Goal: Task Accomplishment & Management: Manage account settings

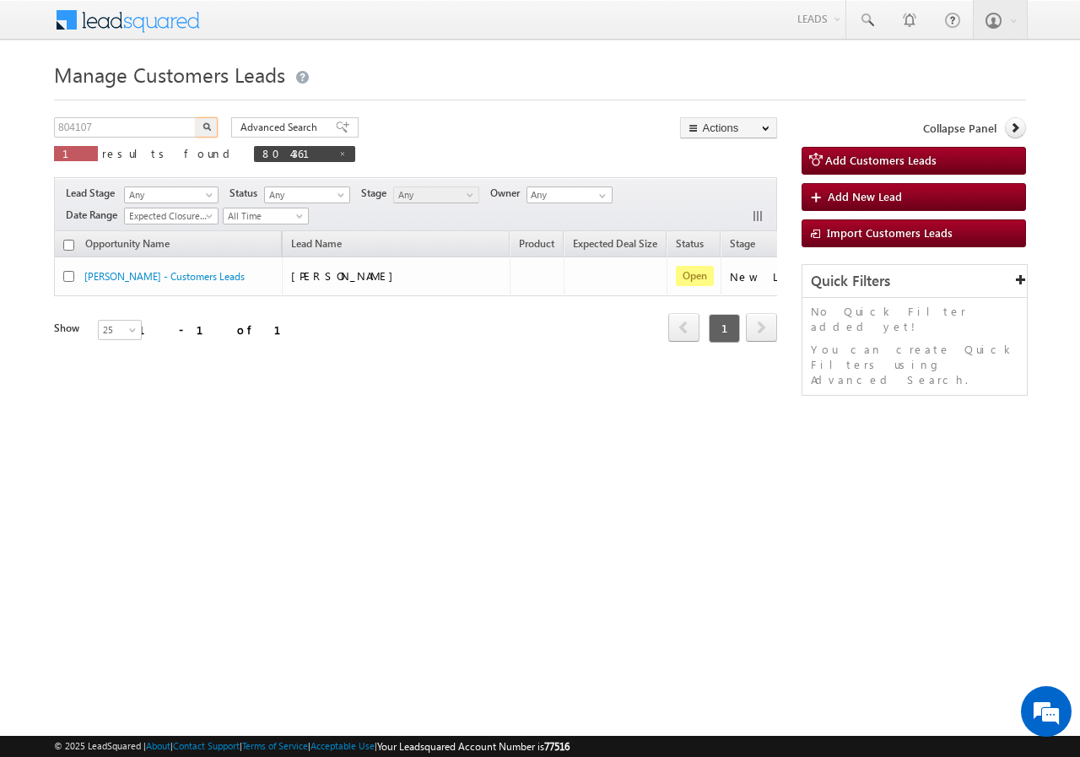
type input "804107"
click at [208, 124] on img "button" at bounding box center [207, 126] width 8 height 8
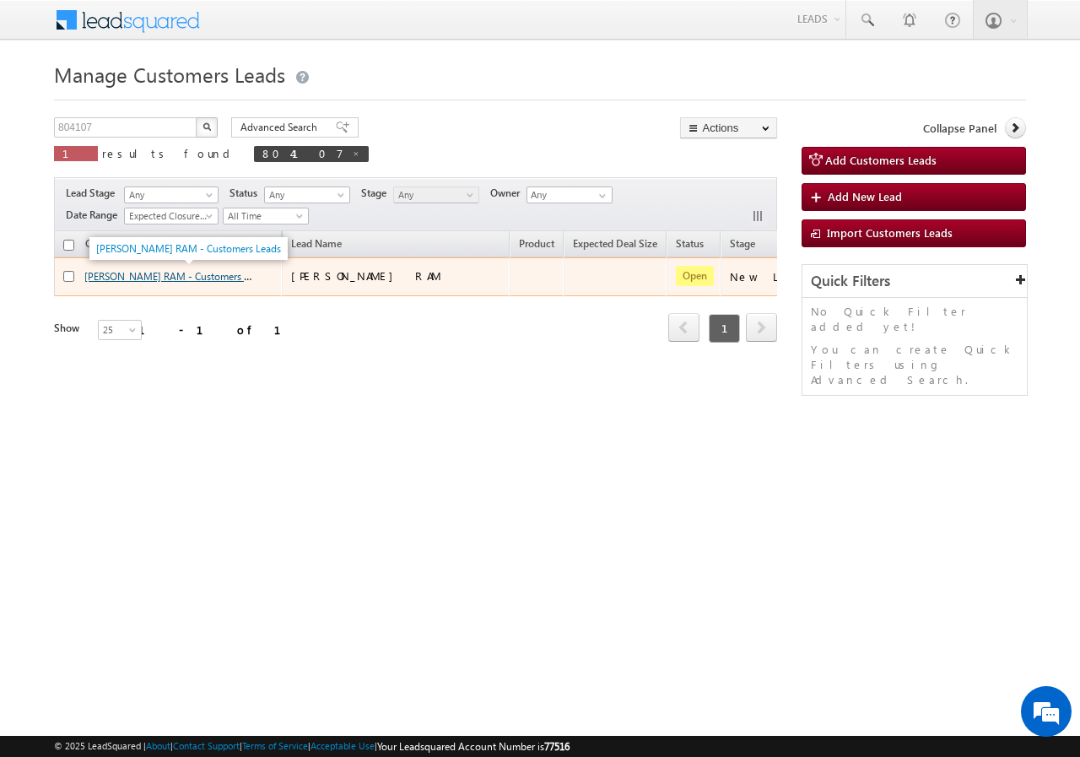
click at [112, 275] on link "BHURIA RAM - Customers Leads" at bounding box center [176, 275] width 185 height 14
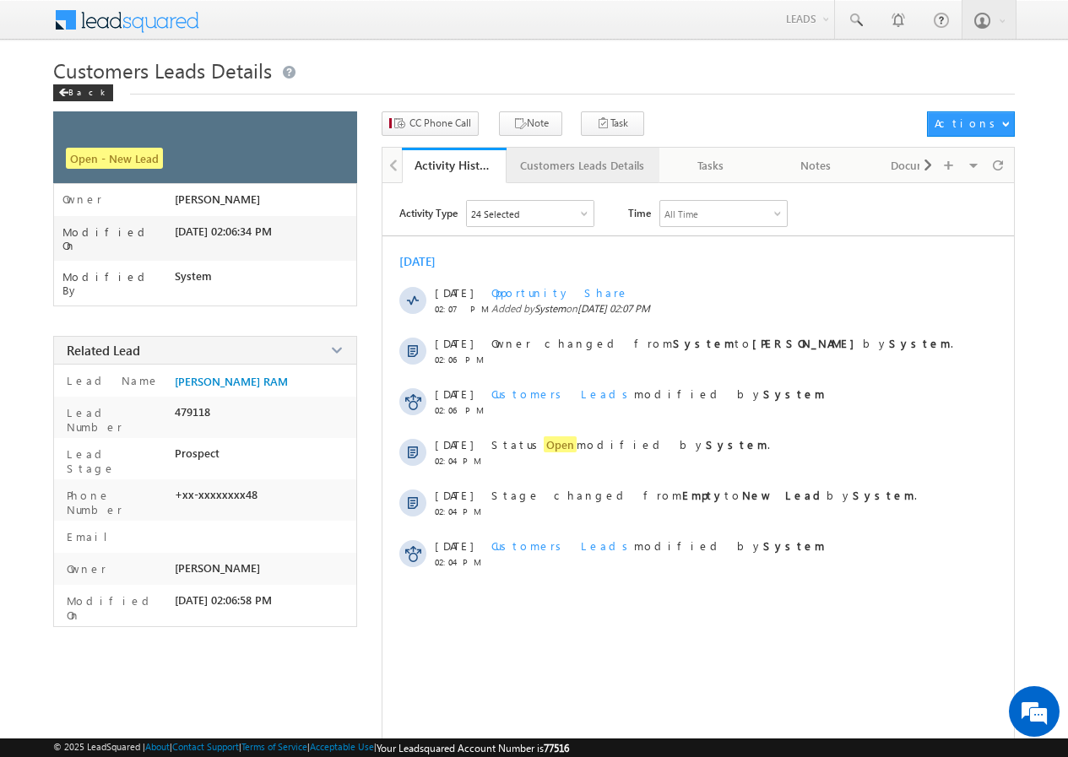
click at [607, 164] on div "Customers Leads Details" at bounding box center [582, 165] width 124 height 20
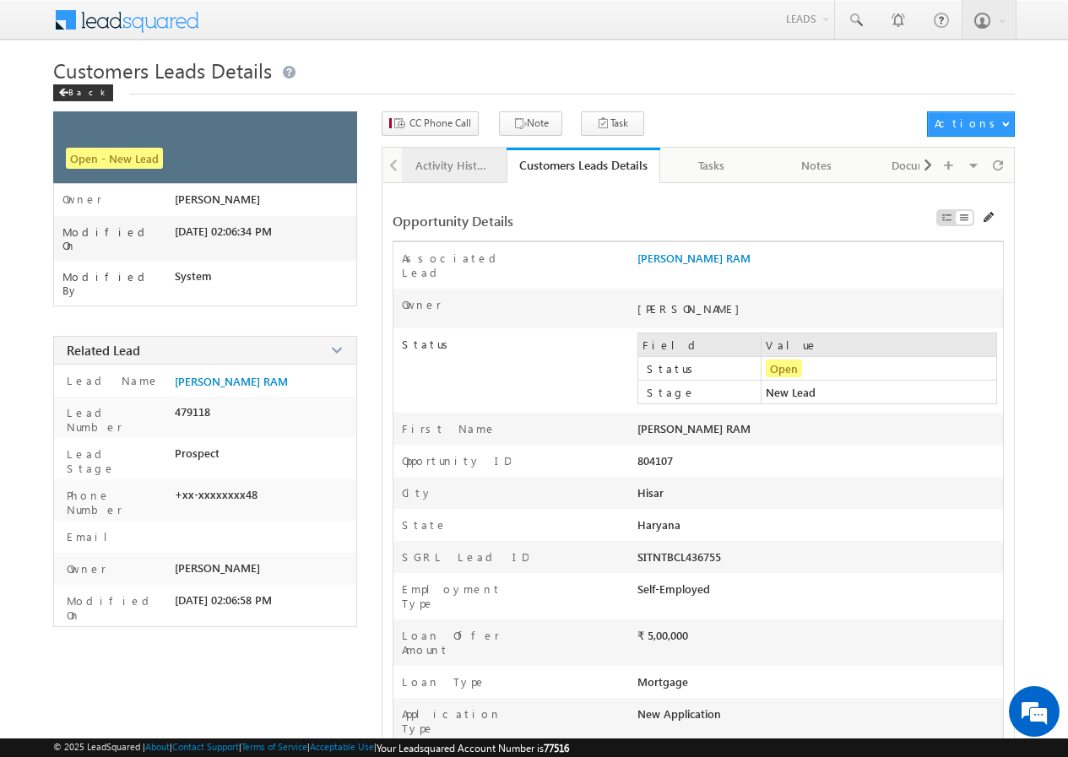
click at [473, 170] on div "Activity History" at bounding box center [453, 165] width 76 height 20
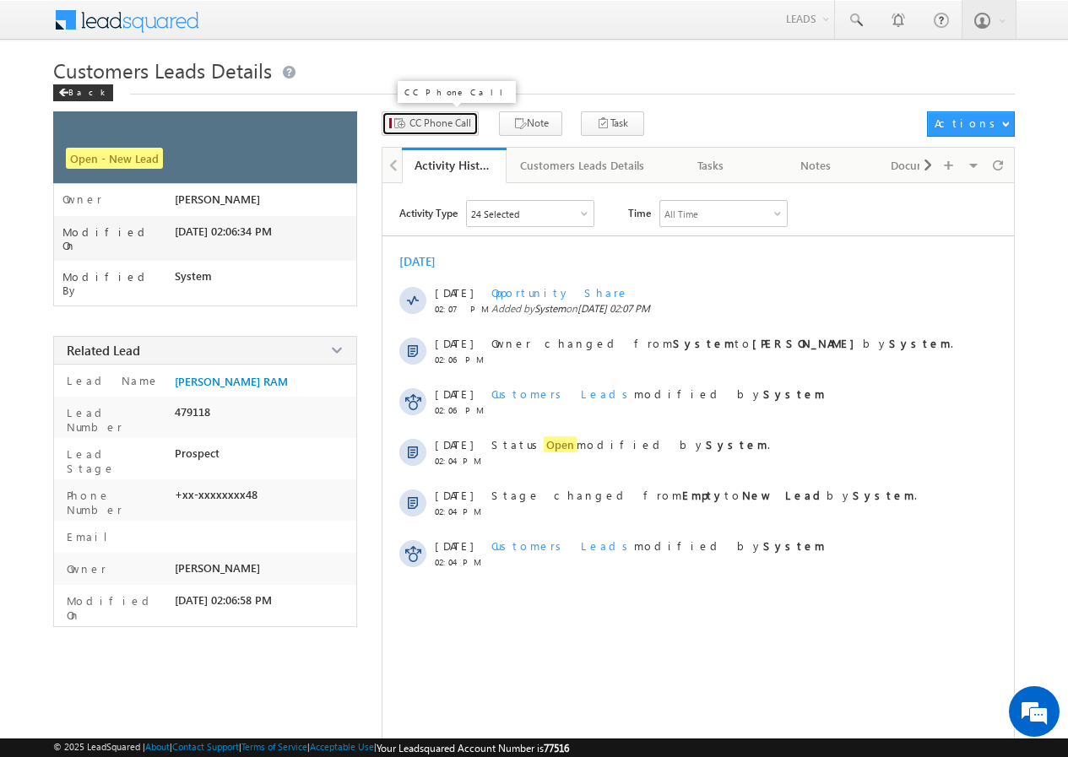
click at [441, 127] on span "CC Phone Call" at bounding box center [440, 123] width 62 height 15
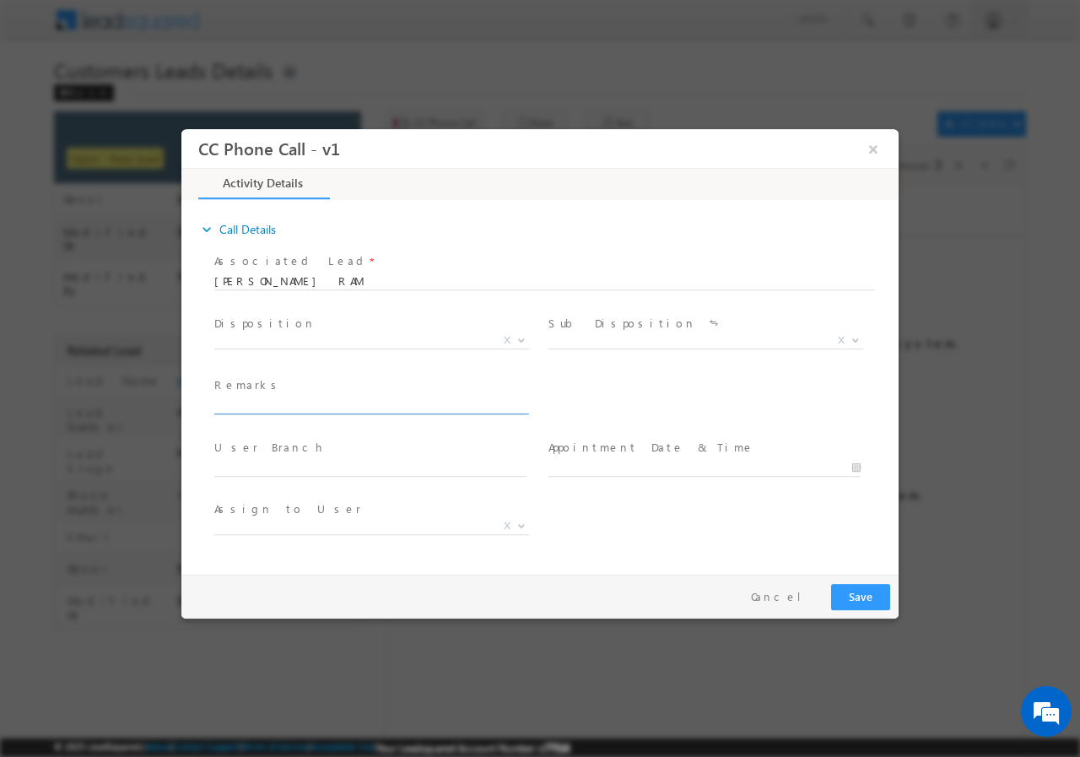
click at [302, 405] on input "text" at bounding box center [370, 405] width 312 height 17
type input "804107//VB_Interested//BHURIA RAM//9996899148//flat purchase// loan req-5L// sa…"
select select "amit.ramavtar@sgrlimited.in"
type input "804107//VB_Interested//BHURIA RAM//9996899148//flat purchase// loan req-5L// sa…"
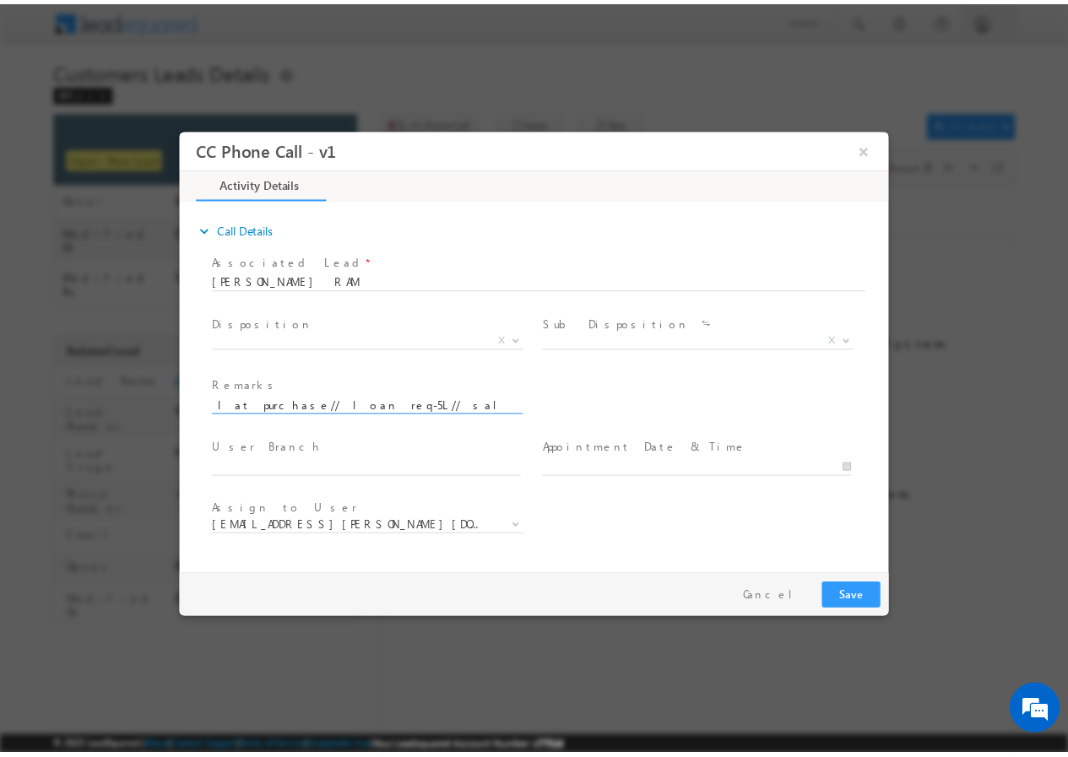
scroll to position [0, 0]
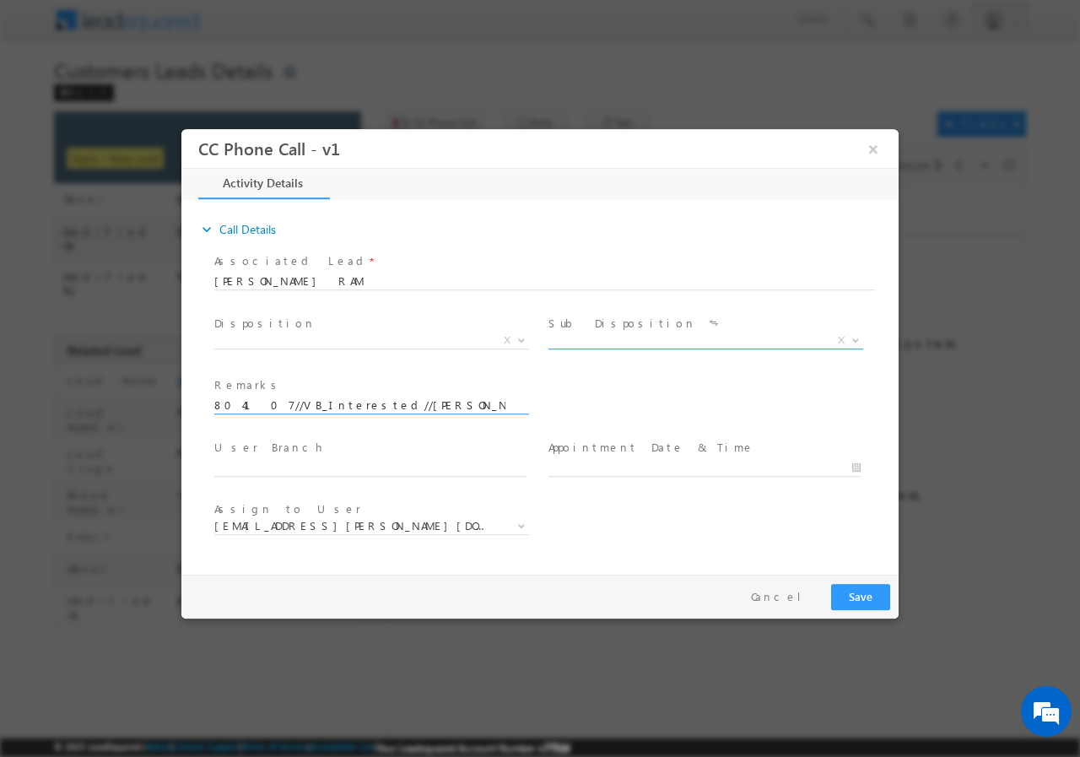
click at [614, 342] on span "X" at bounding box center [706, 340] width 315 height 17
click at [304, 341] on span "X" at bounding box center [371, 340] width 315 height 17
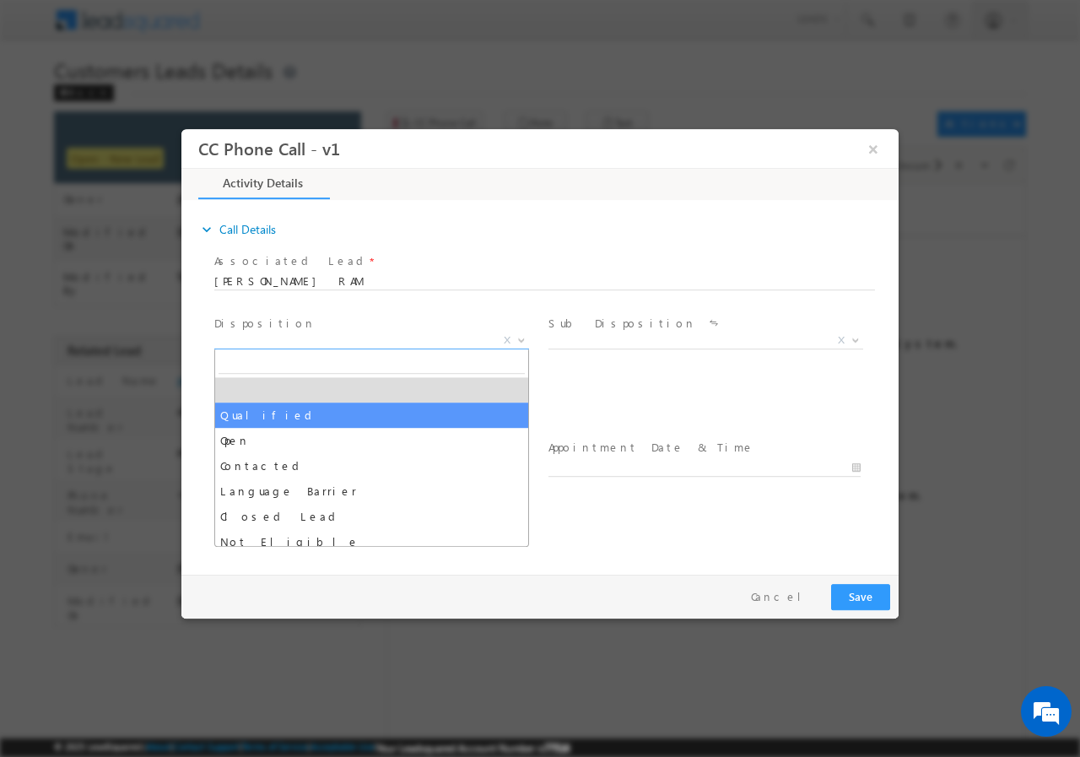
select select "Qualified"
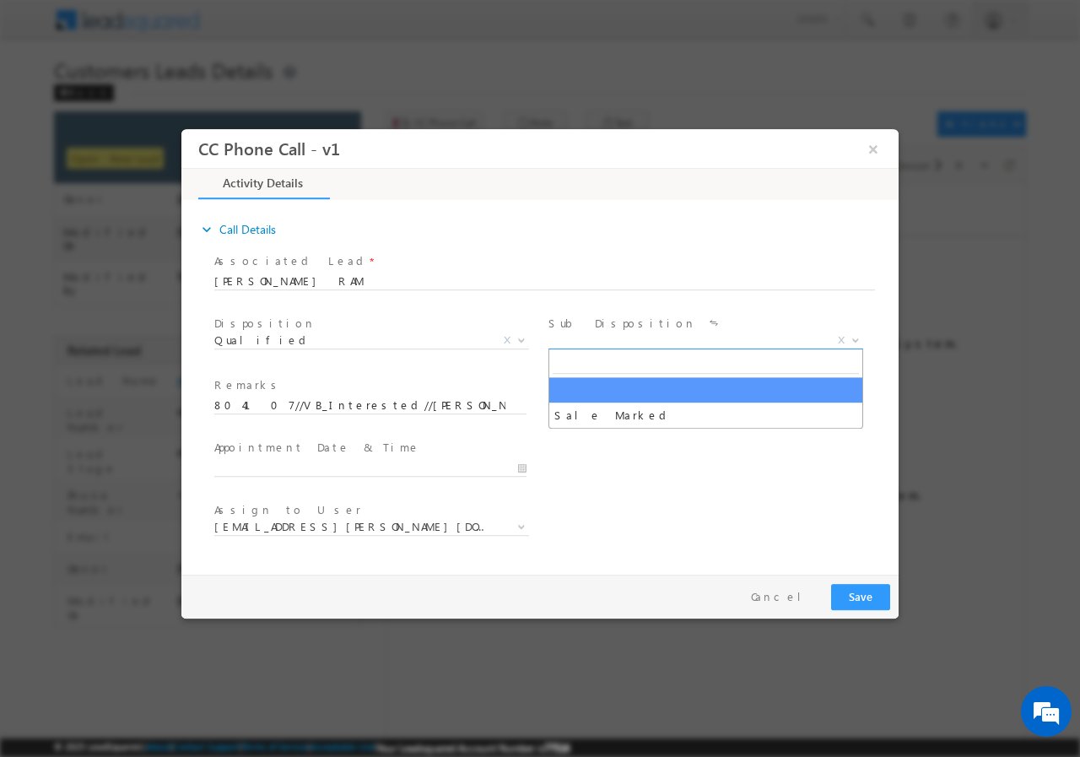
click at [597, 332] on span "X" at bounding box center [706, 340] width 315 height 17
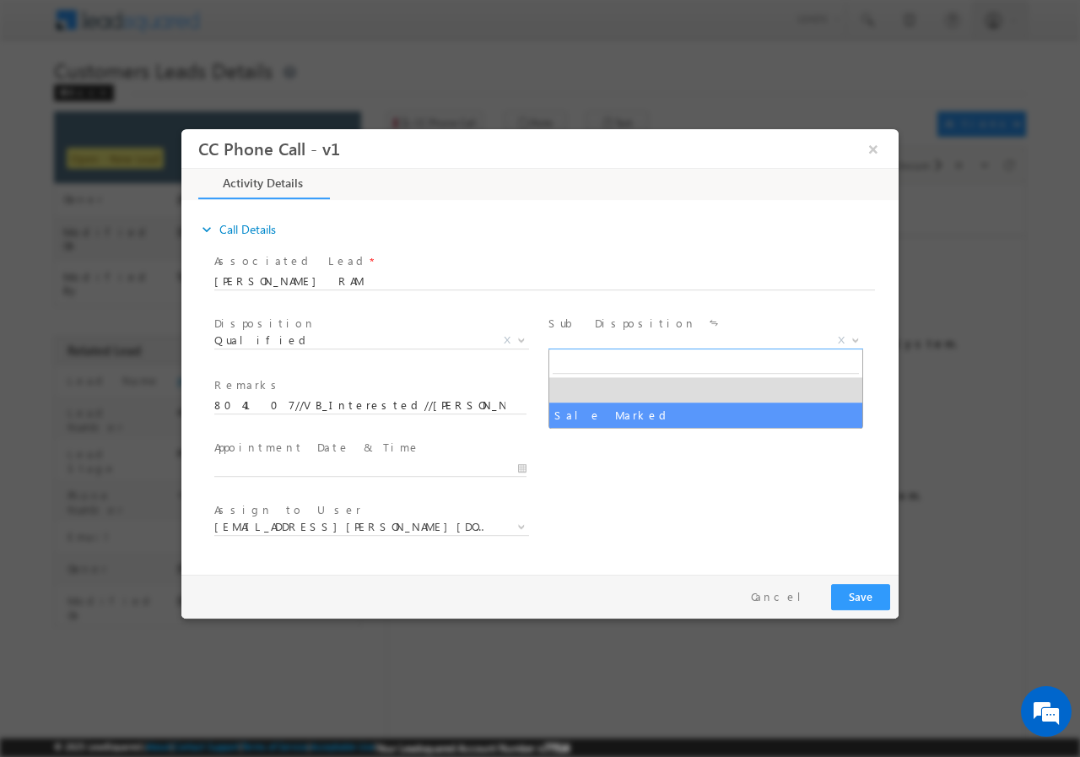
select select "Sale Marked"
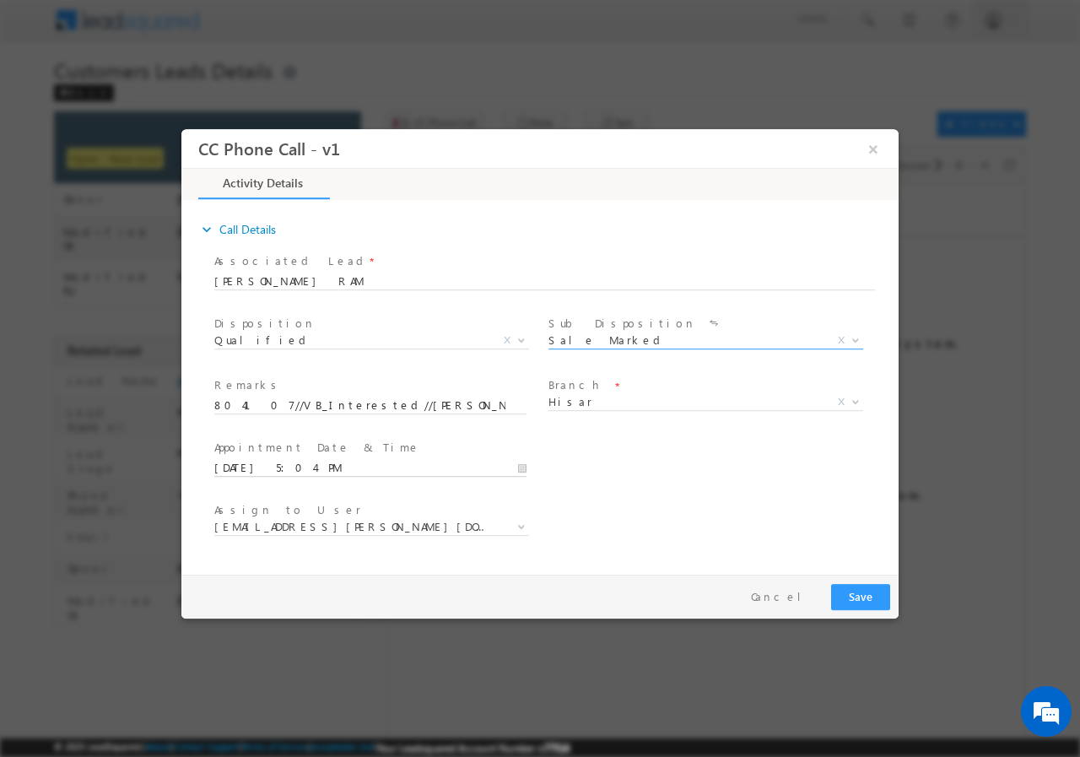
click at [522, 466] on input "08/30/2025 5:04 PM" at bounding box center [370, 467] width 312 height 17
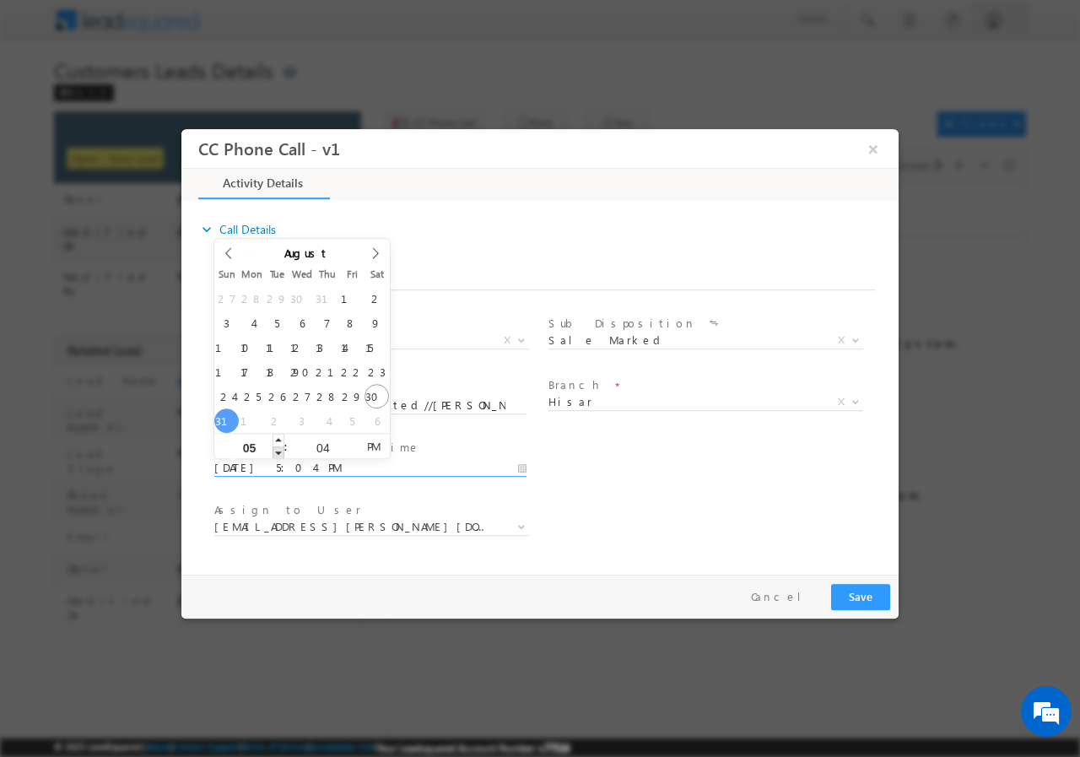
type input "08/31/2025 4:04 PM"
type input "04"
click at [280, 454] on span at bounding box center [279, 452] width 12 height 13
type input "08/31/2025 3:04 PM"
type input "03"
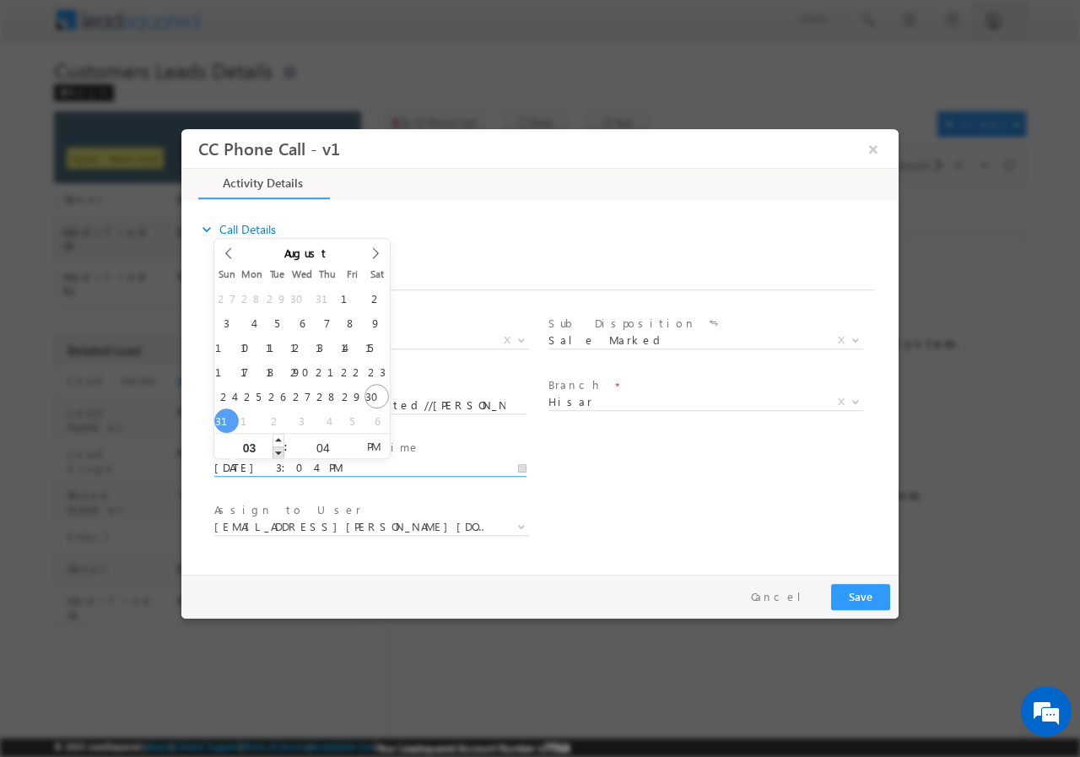
click at [280, 454] on span at bounding box center [279, 452] width 12 height 13
type input "08/31/2025 2:04 PM"
type input "02"
click at [280, 454] on span at bounding box center [279, 452] width 12 height 13
type input "08/31/2025 1:04 PM"
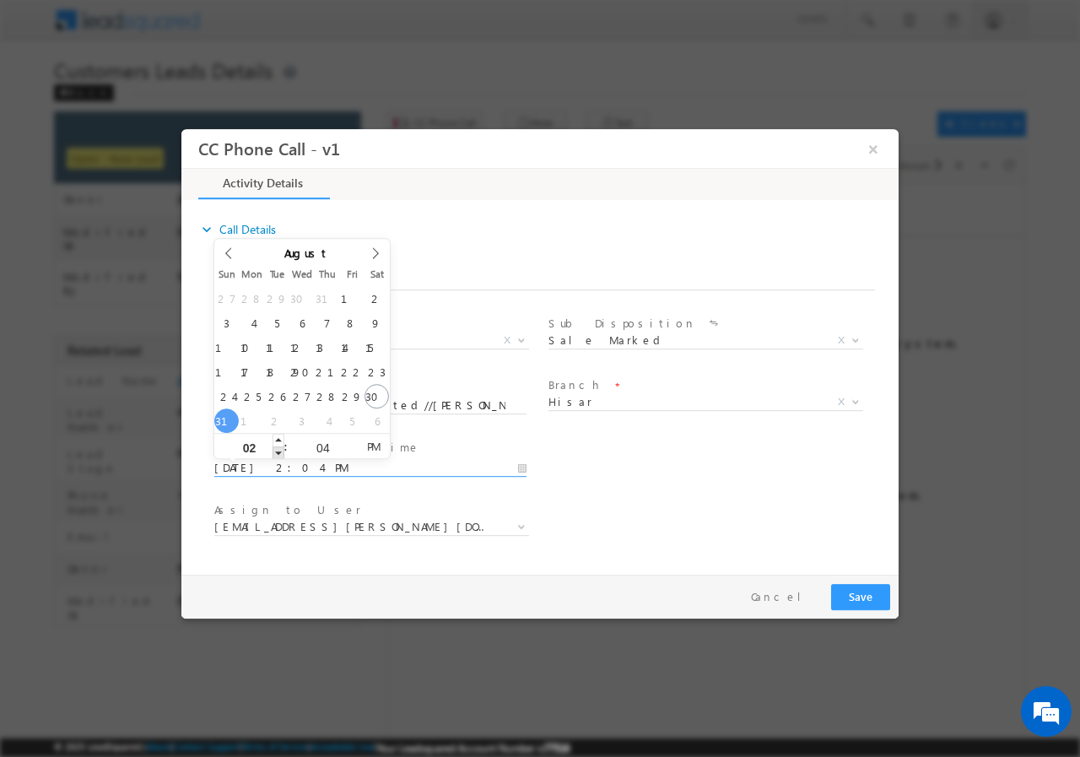
type input "01"
click at [280, 454] on span at bounding box center [279, 452] width 12 height 13
type input "08/31/2025 12:04 PM"
type input "12"
click at [280, 454] on span at bounding box center [279, 452] width 12 height 13
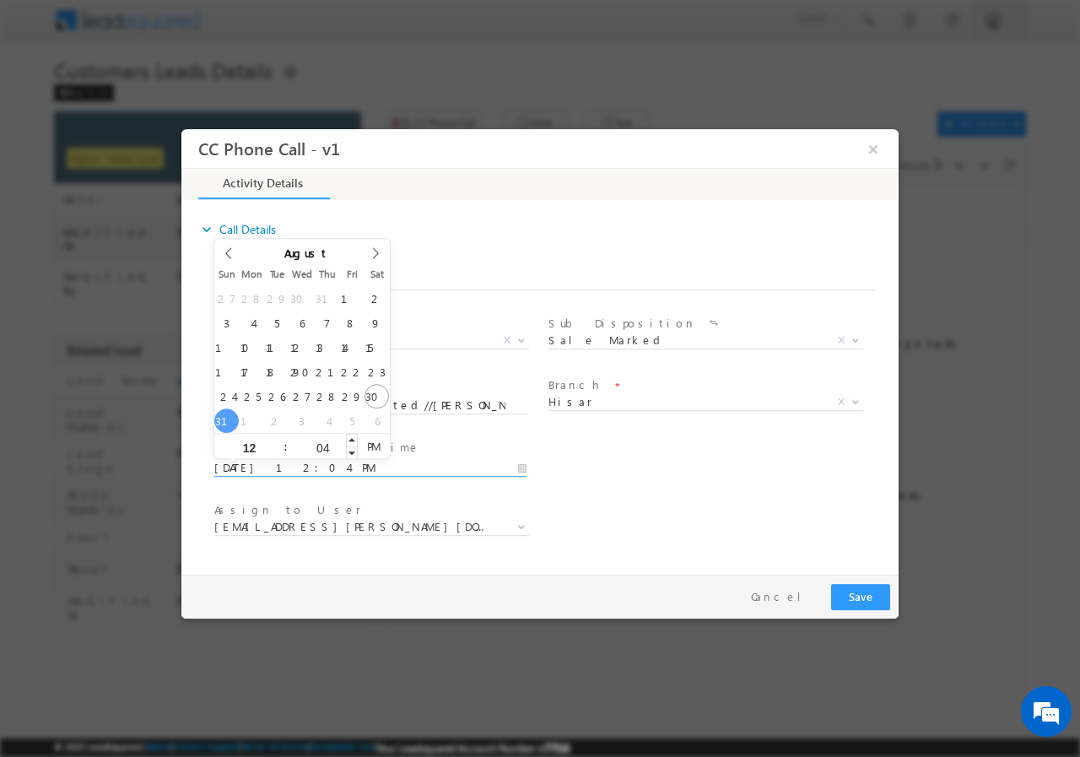
click at [316, 444] on input "04" at bounding box center [323, 446] width 70 height 11
click at [317, 444] on input "04" at bounding box center [323, 446] width 70 height 11
type input "00"
type input "08/31/2025 12:00 PM"
click at [696, 502] on div "Assign to User * amit.ramavtar@sgrlimited.in jyoti.kumar@sgrlimited.in laxman.s…" at bounding box center [555, 528] width 688 height 62
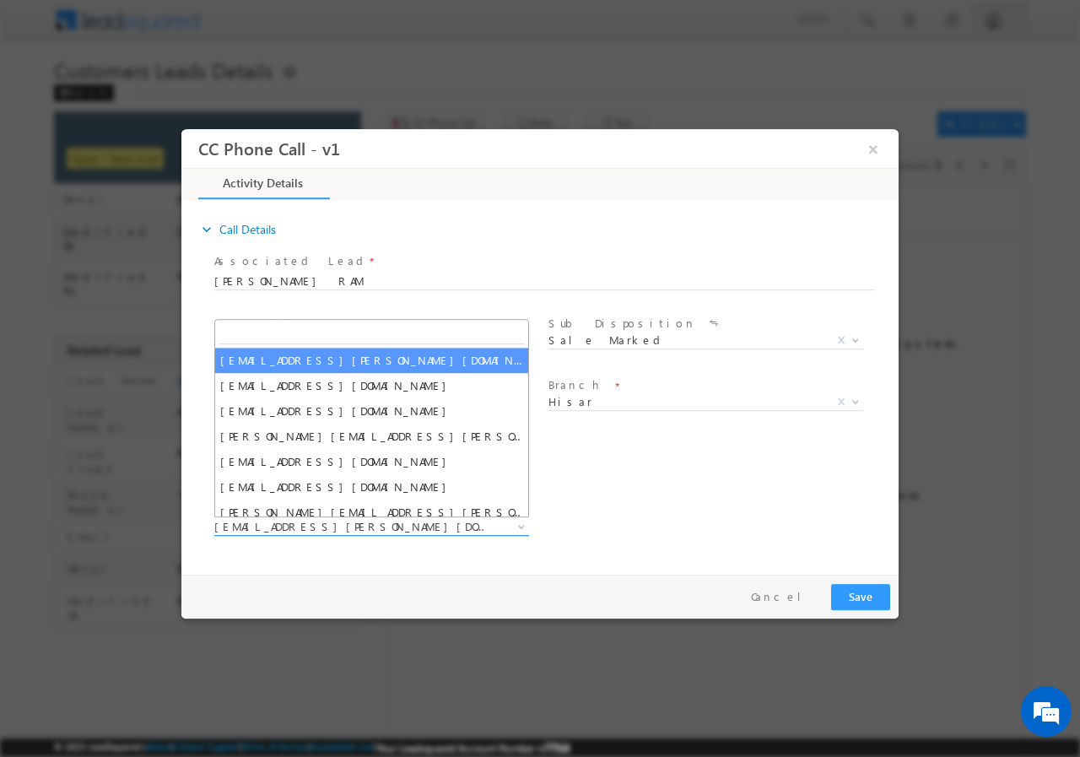
click at [385, 524] on span "amit.ramavtar@sgrlimited.in" at bounding box center [351, 525] width 274 height 15
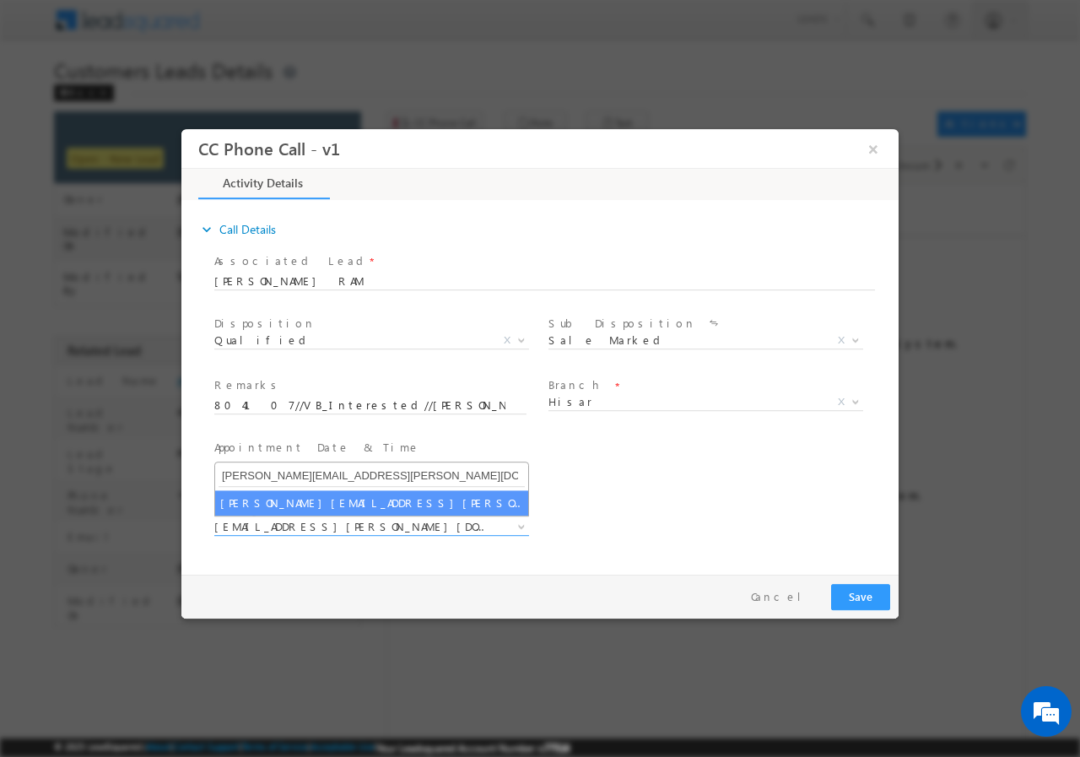
type input "salim.singh@sgrlimited.in"
select select "salim.singh@sgrlimited.in"
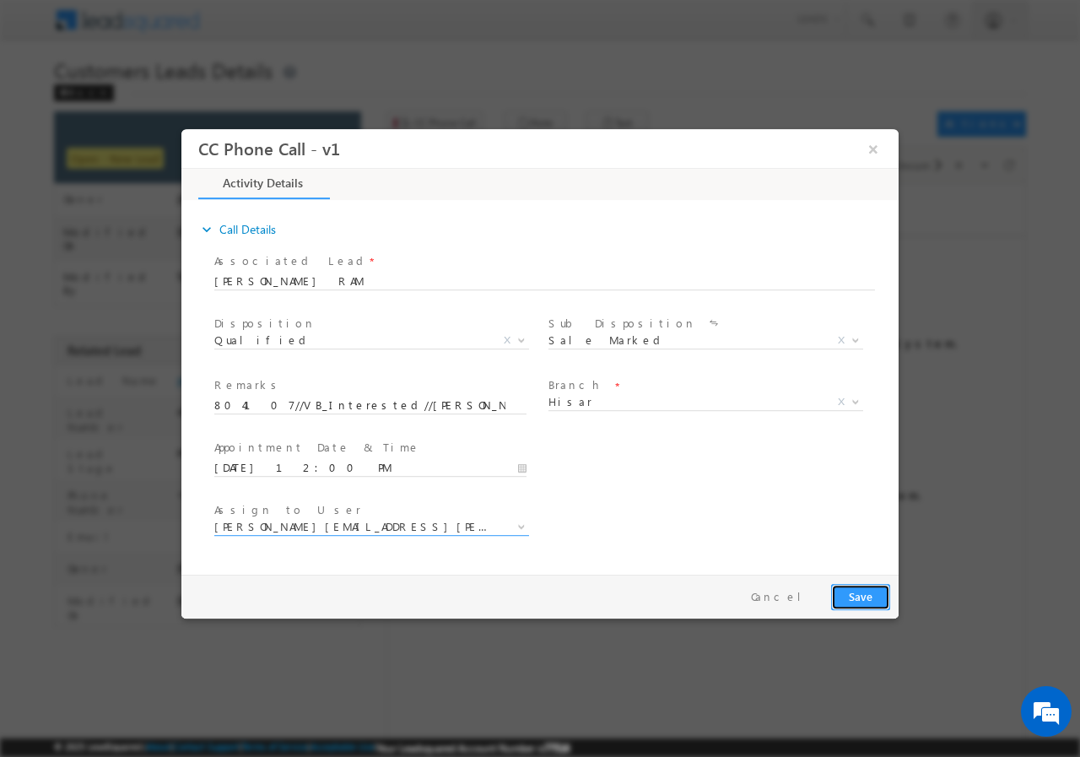
click at [860, 597] on button "Save" at bounding box center [860, 596] width 59 height 26
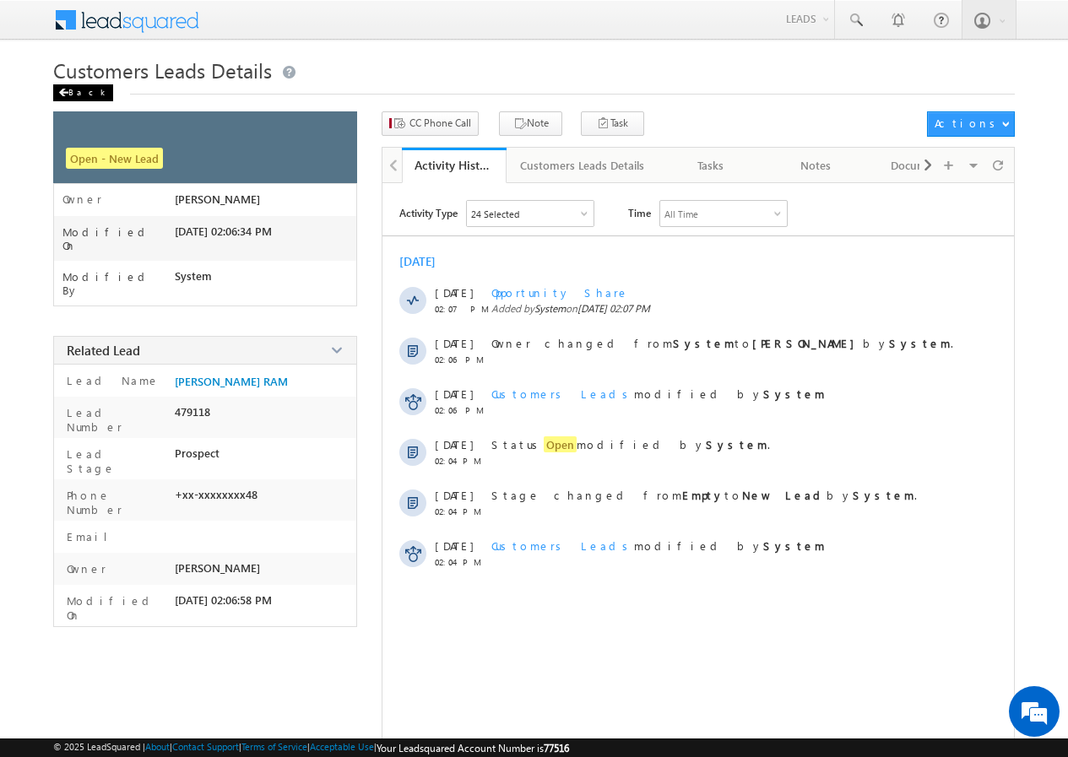
click at [75, 92] on div "Back" at bounding box center [83, 92] width 60 height 17
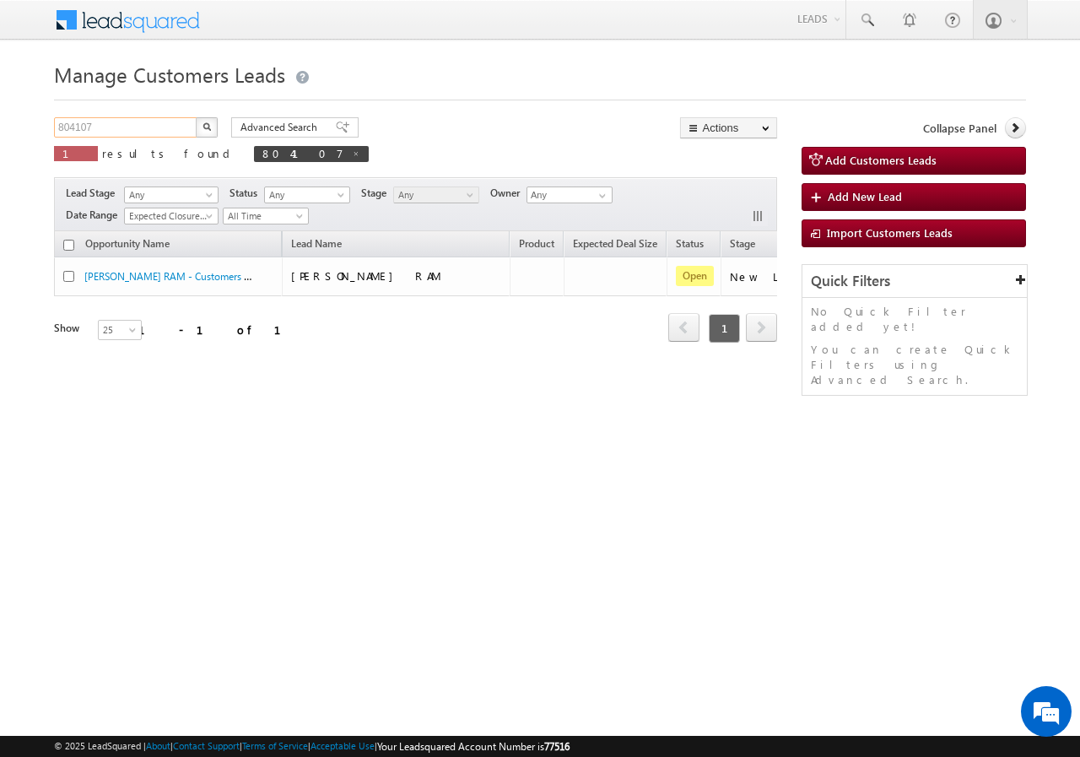
click at [139, 120] on input "804107" at bounding box center [126, 127] width 144 height 20
paste input "4"
type input "804104"
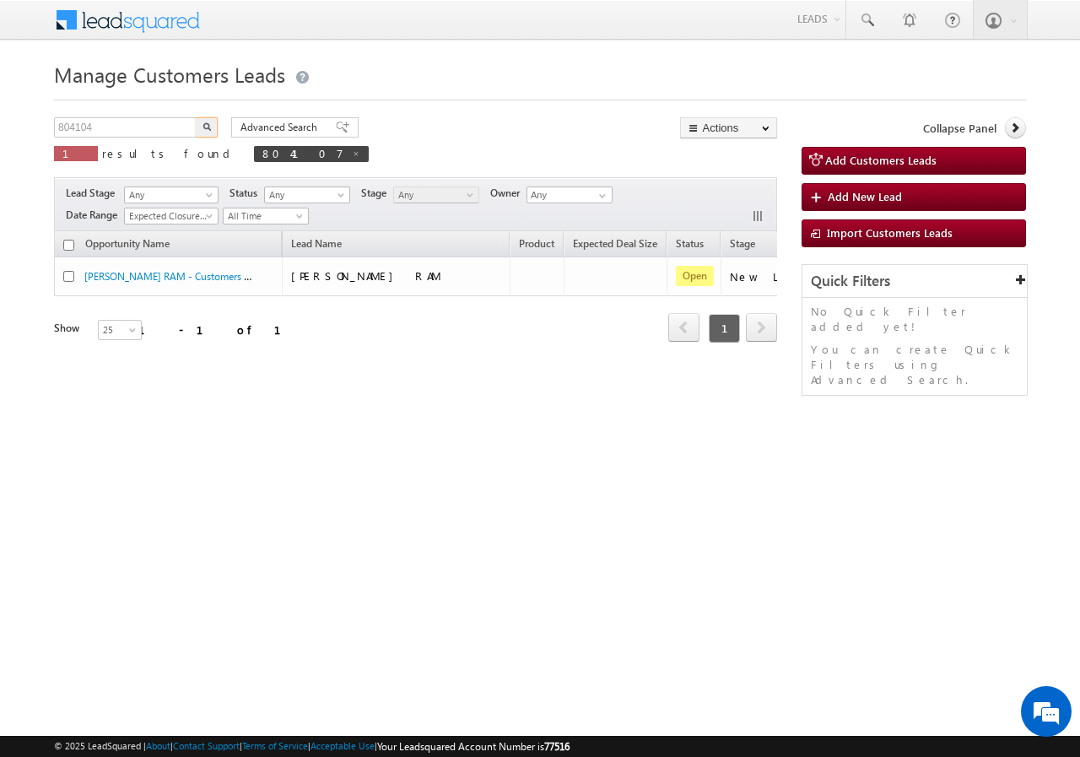
click at [207, 126] on img "button" at bounding box center [207, 126] width 8 height 8
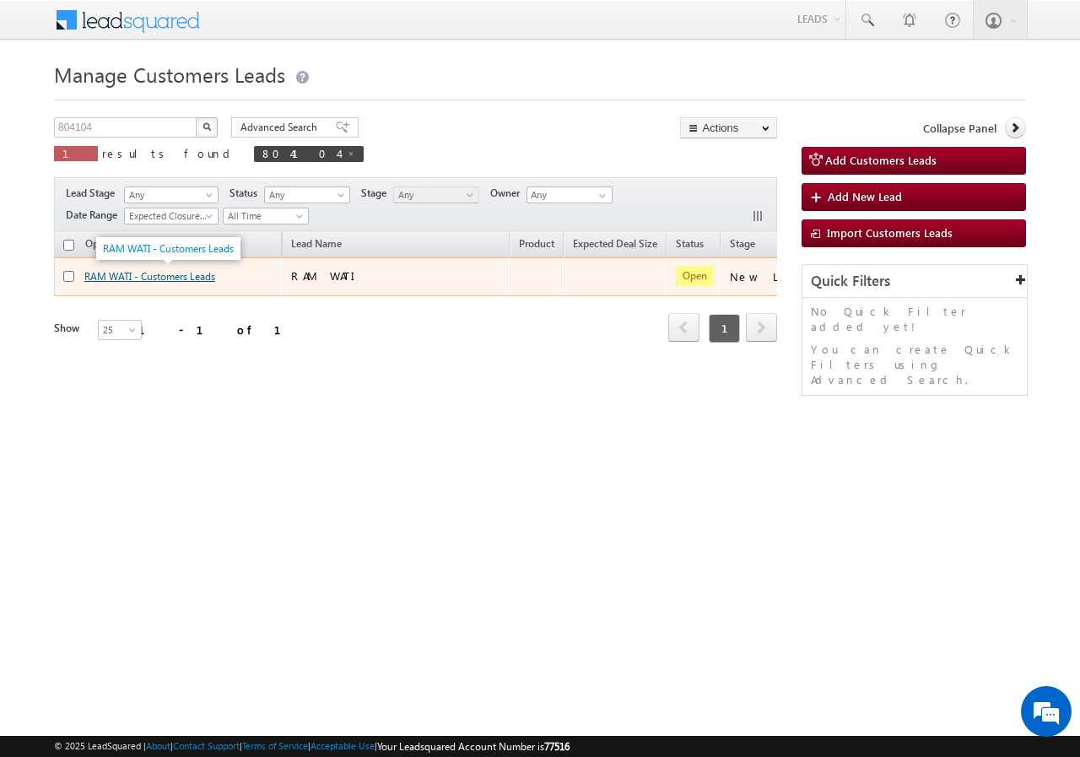
click at [121, 278] on link "RAM WATI - Customers Leads" at bounding box center [149, 276] width 131 height 13
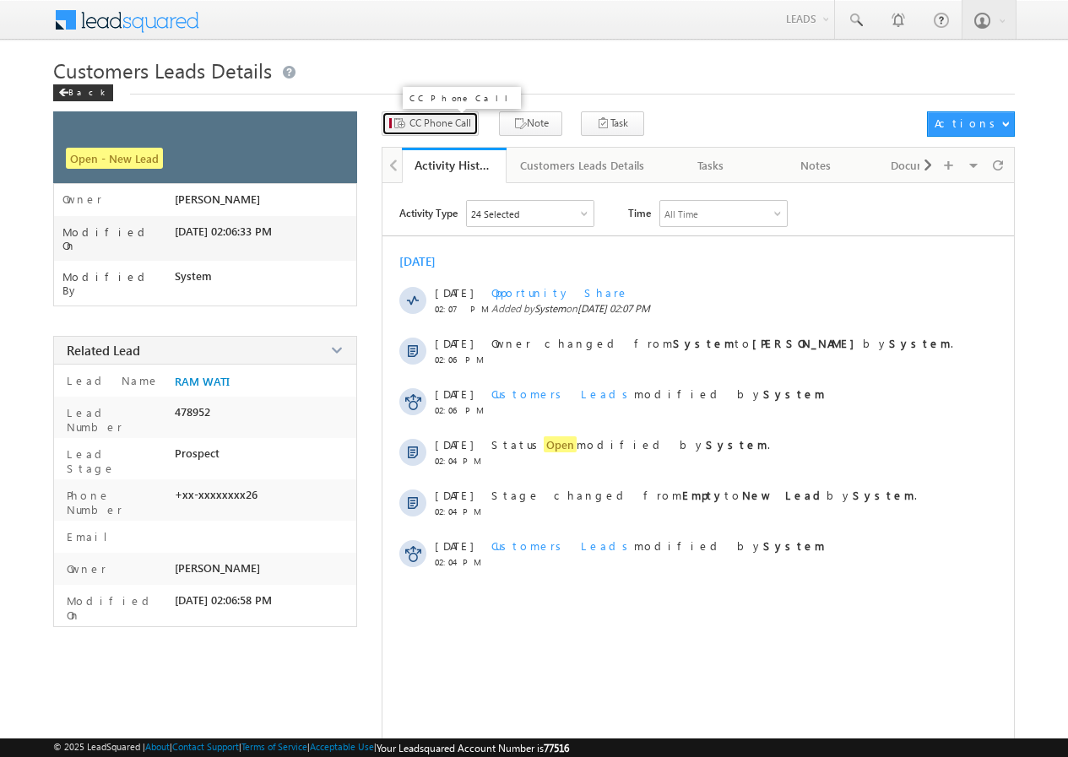
click at [441, 129] on span "CC Phone Call" at bounding box center [440, 123] width 62 height 15
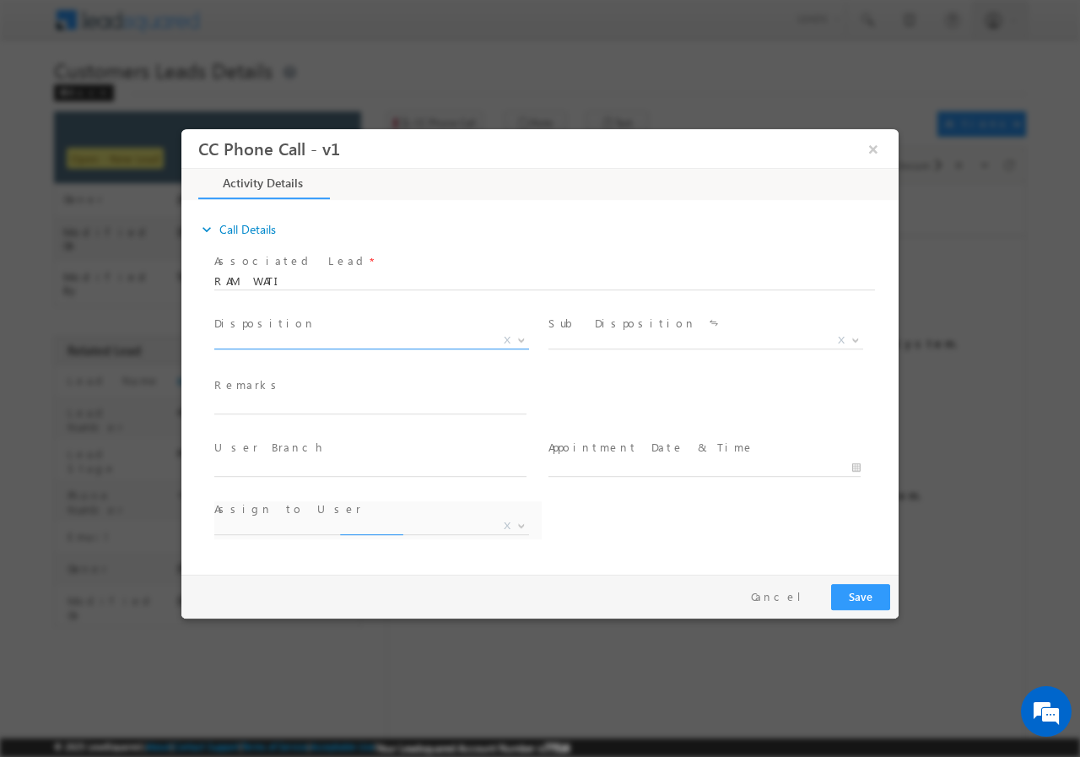
click at [295, 338] on span "X" at bounding box center [371, 340] width 315 height 17
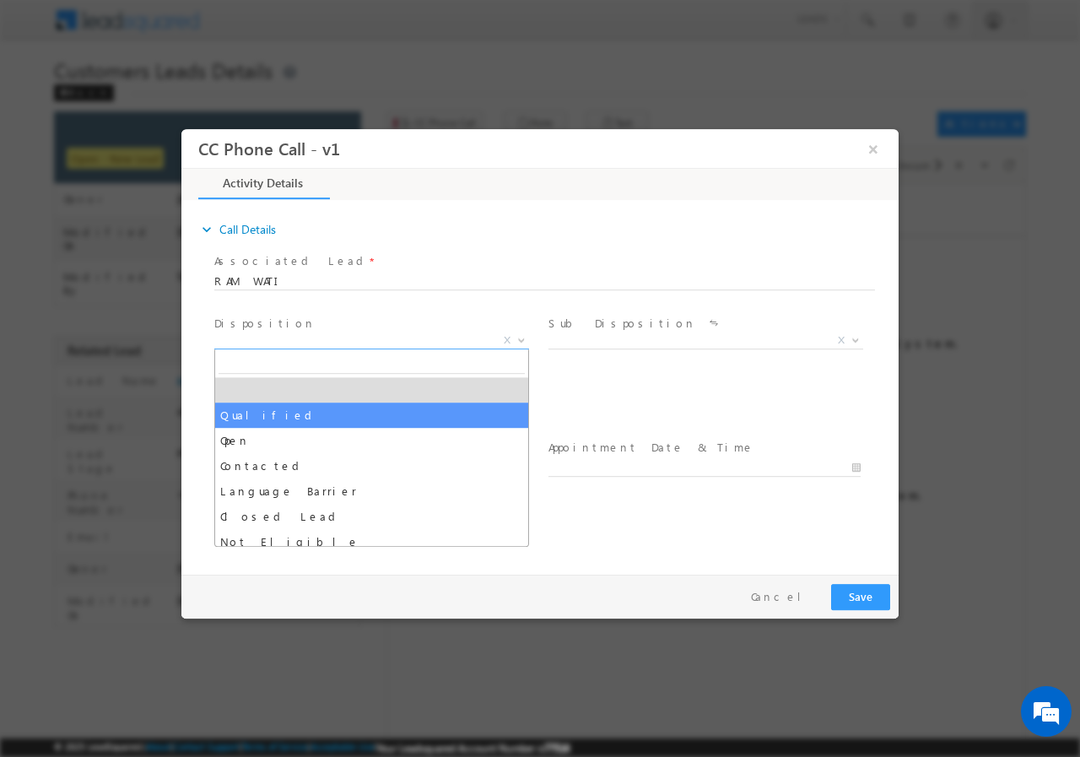
select select "Qualified"
click at [258, 417] on span at bounding box center [369, 422] width 311 height 19
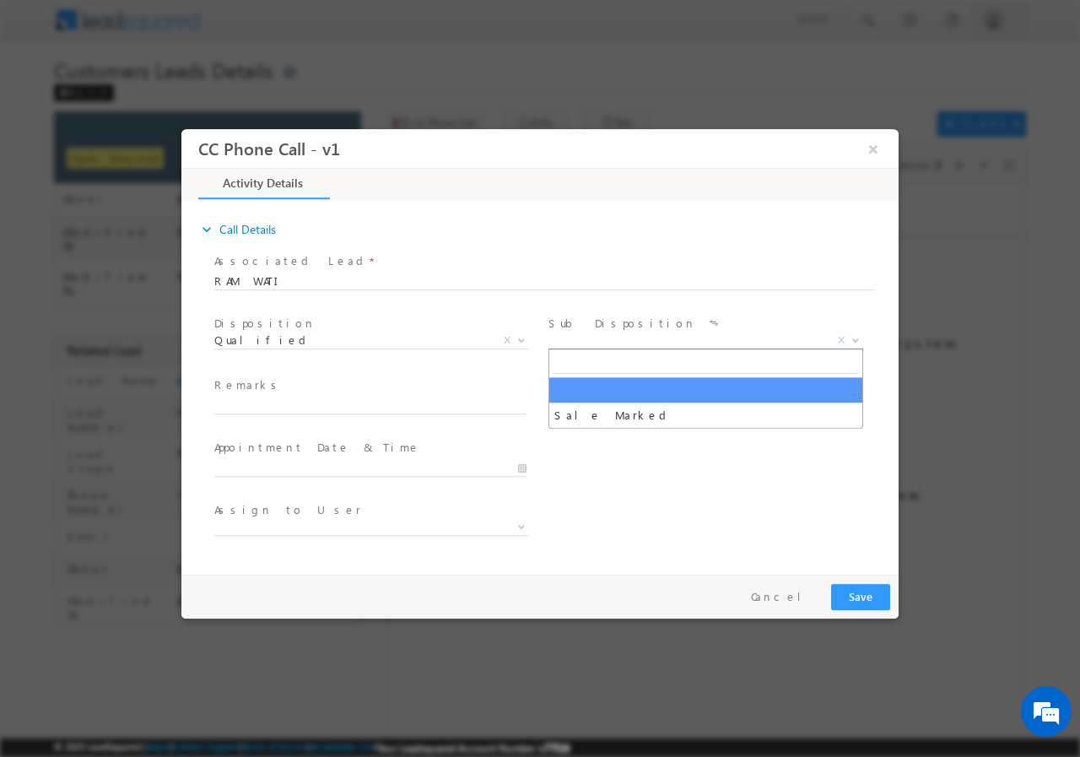
click at [576, 338] on span "X" at bounding box center [706, 340] width 315 height 17
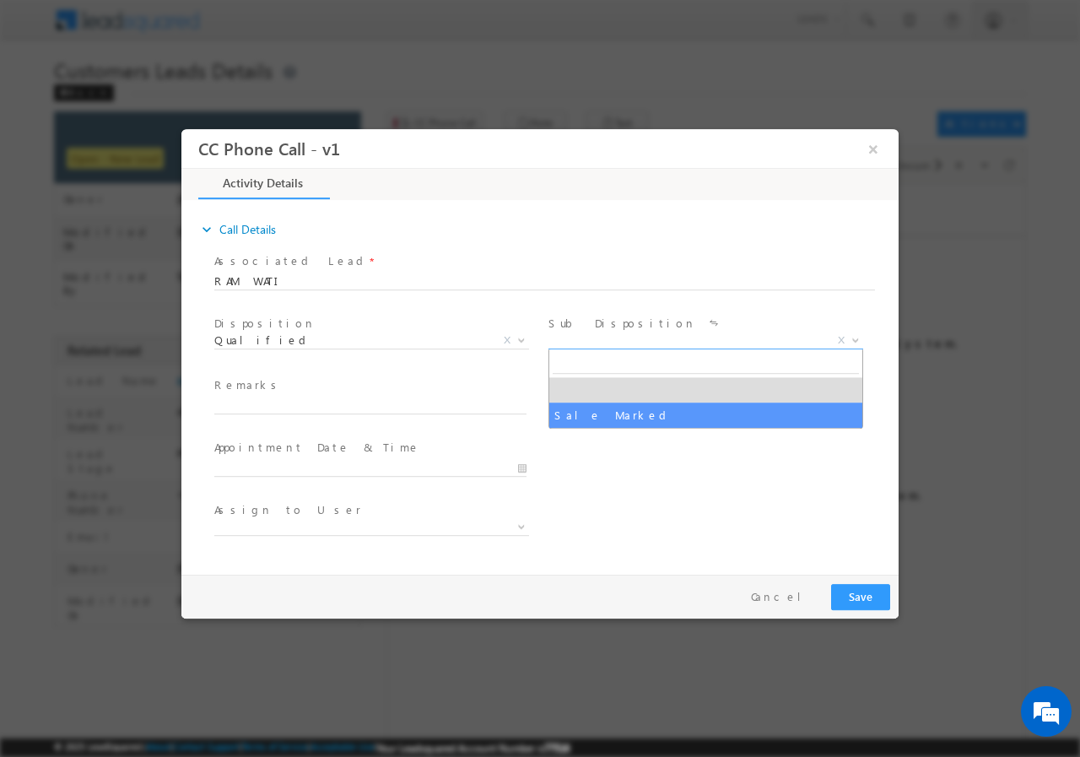
select select "Sale Marked"
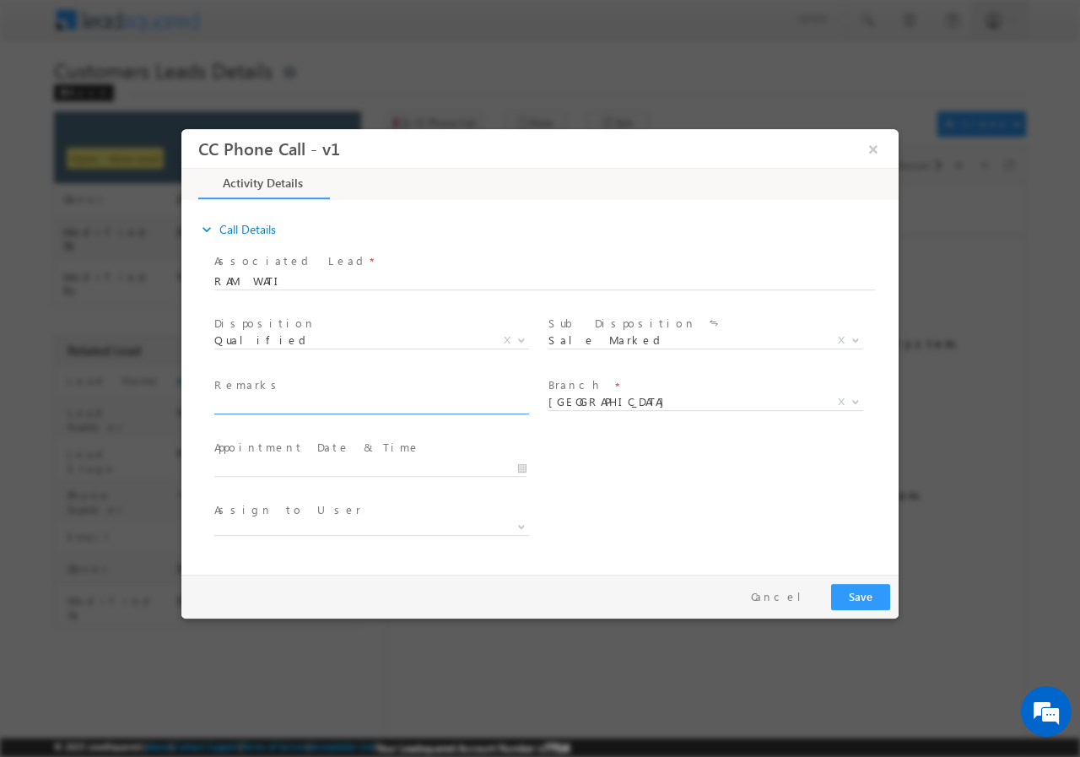
click at [282, 408] on input "text" at bounding box center [370, 405] width 312 height 17
paste input "804104//VB_Interested//RAM WATI//9389145926// LAP// pv-21L//Loan req-5L// self …"
type input "804104//VB_Interested//RAM WATI//9389145926// LAP// pv-21L//Loan req-5L// self …"
click at [523, 468] on input "08/30/2025 5:19 PM" at bounding box center [370, 467] width 312 height 17
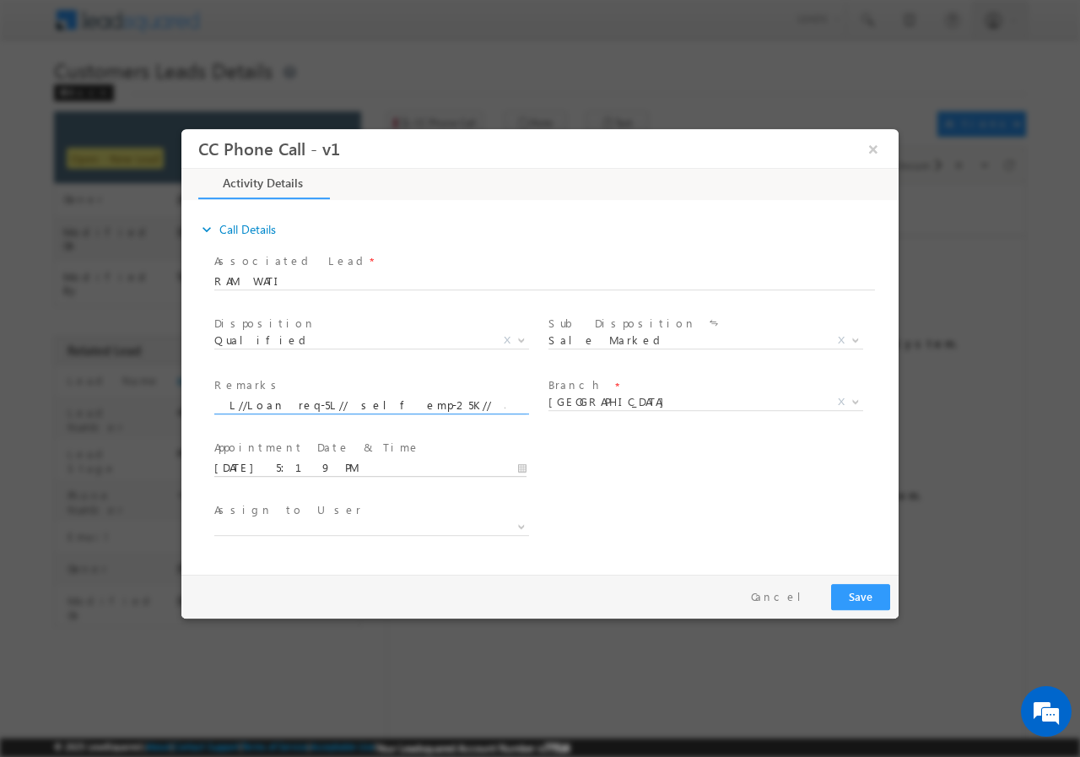
scroll to position [0, 0]
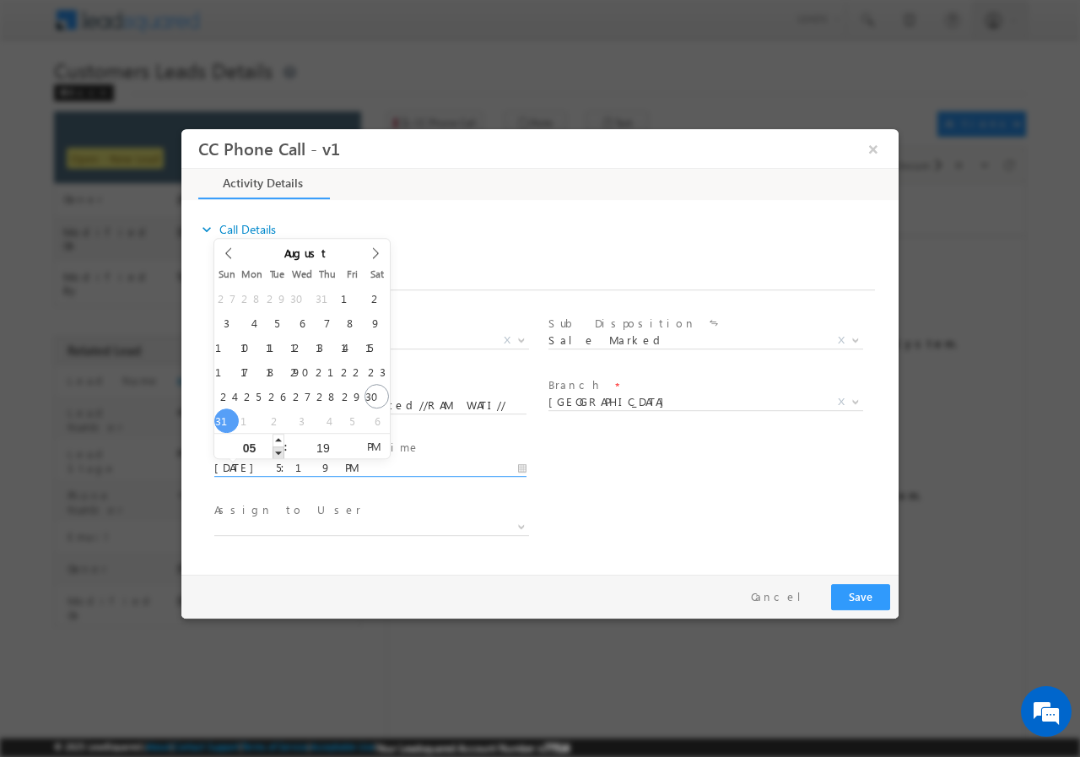
type input "08/31/2025 4:19 PM"
type input "04"
click at [279, 451] on span at bounding box center [279, 452] width 12 height 13
type input "08/31/2025 3:19 PM"
type input "03"
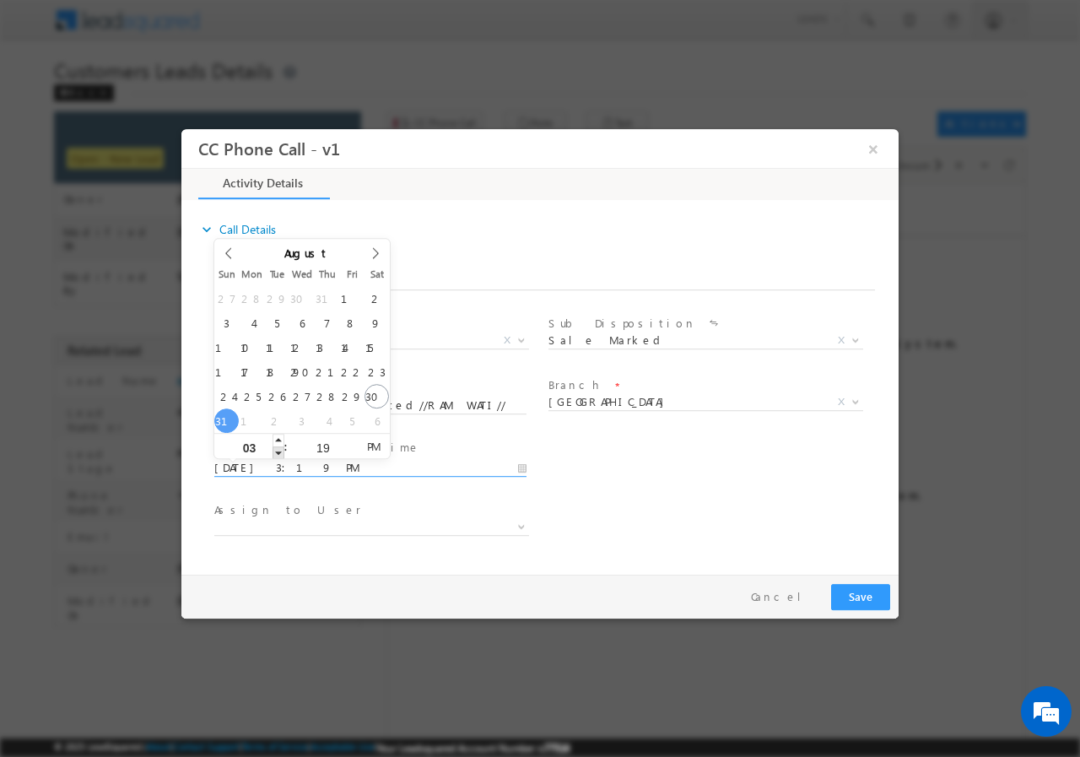
click at [279, 451] on span at bounding box center [279, 452] width 12 height 13
type input "08/31/2025 2:19 PM"
type input "02"
click at [279, 451] on span at bounding box center [279, 452] width 12 height 13
type input "08/31/2025 1:19 PM"
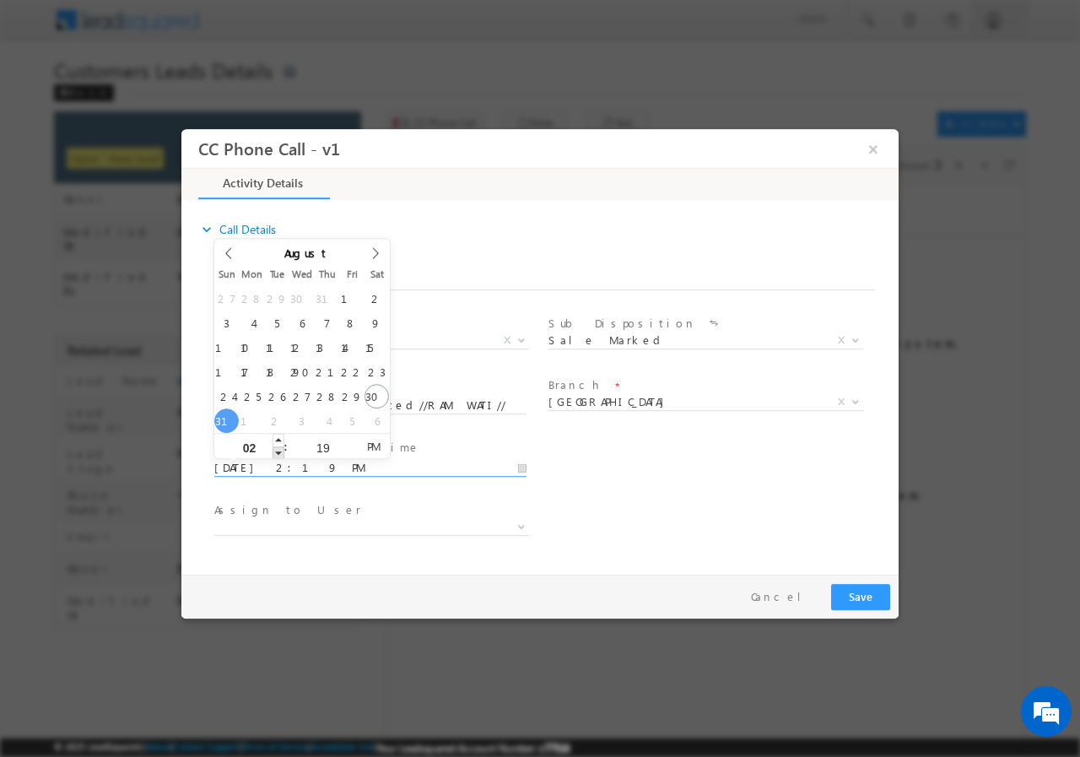
type input "01"
click at [279, 451] on span at bounding box center [279, 452] width 12 height 13
type input "08/31/2025 12:19 PM"
type input "12"
click at [279, 451] on span at bounding box center [279, 452] width 12 height 13
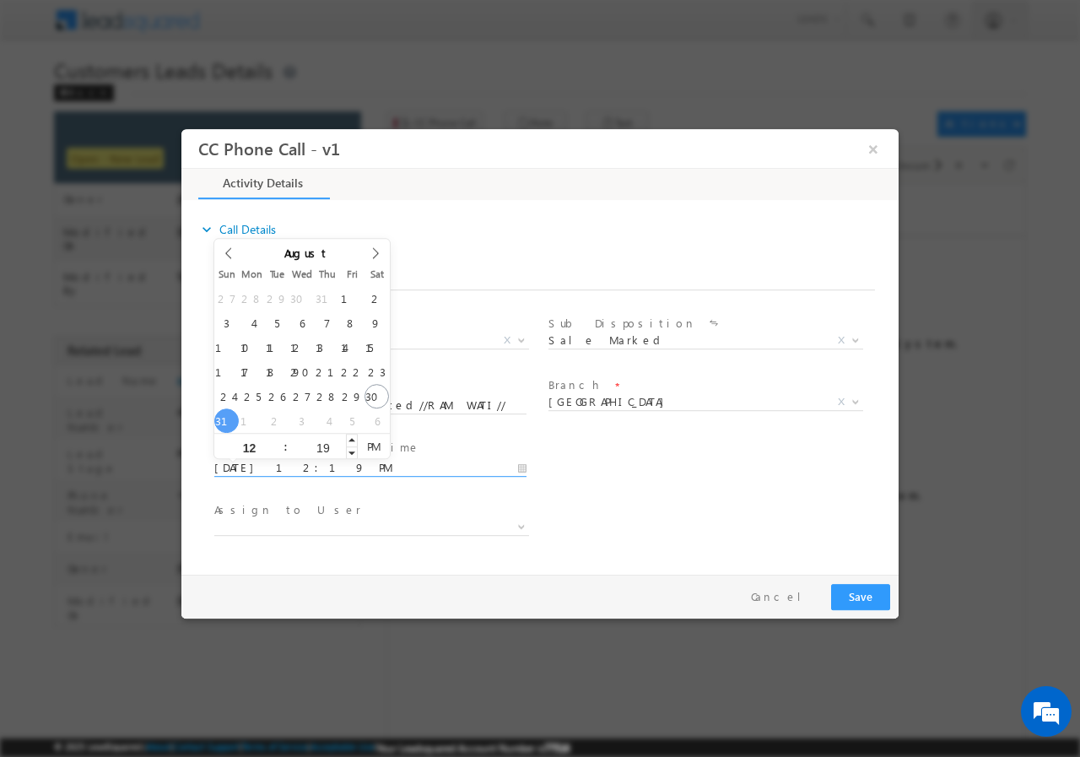
click at [322, 443] on input "19" at bounding box center [323, 446] width 70 height 11
type input "00"
type input "08/31/2025 12:00 PM"
click at [653, 486] on div "User Branch * Appointment Date & Time * 08/31/2025 12:00 PM" at bounding box center [555, 466] width 688 height 62
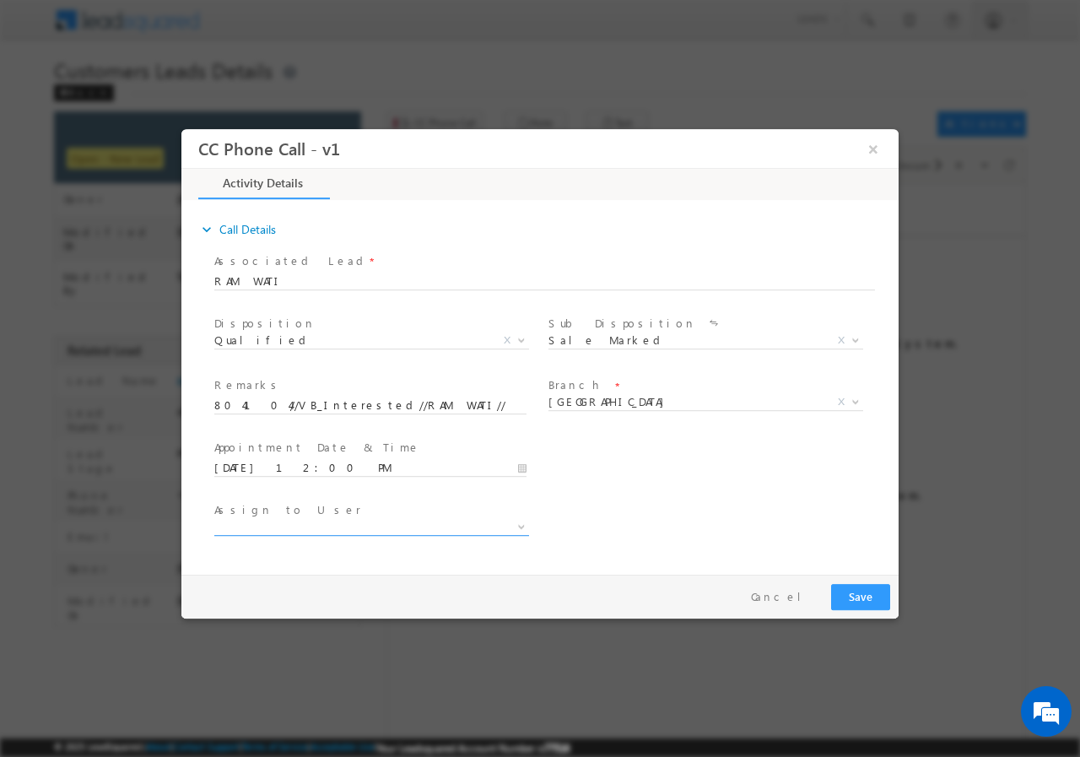
click at [312, 523] on span at bounding box center [371, 526] width 315 height 17
paste input "[EMAIL_ADDRESS][DOMAIN_NAME]"
type input "[EMAIL_ADDRESS][DOMAIN_NAME]"
click at [646, 514] on div "Assign to User *" at bounding box center [555, 528] width 688 height 62
click at [614, 390] on span "Branch *" at bounding box center [704, 385] width 311 height 19
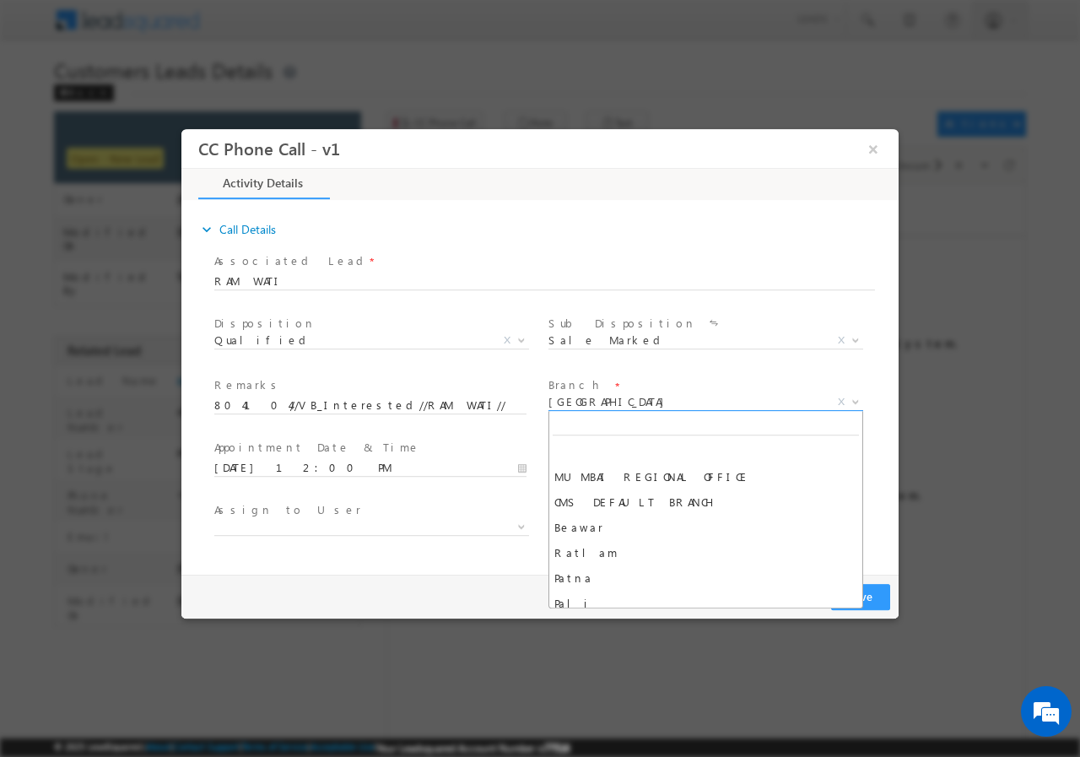
click at [603, 399] on span "[GEOGRAPHIC_DATA]" at bounding box center [686, 400] width 274 height 15
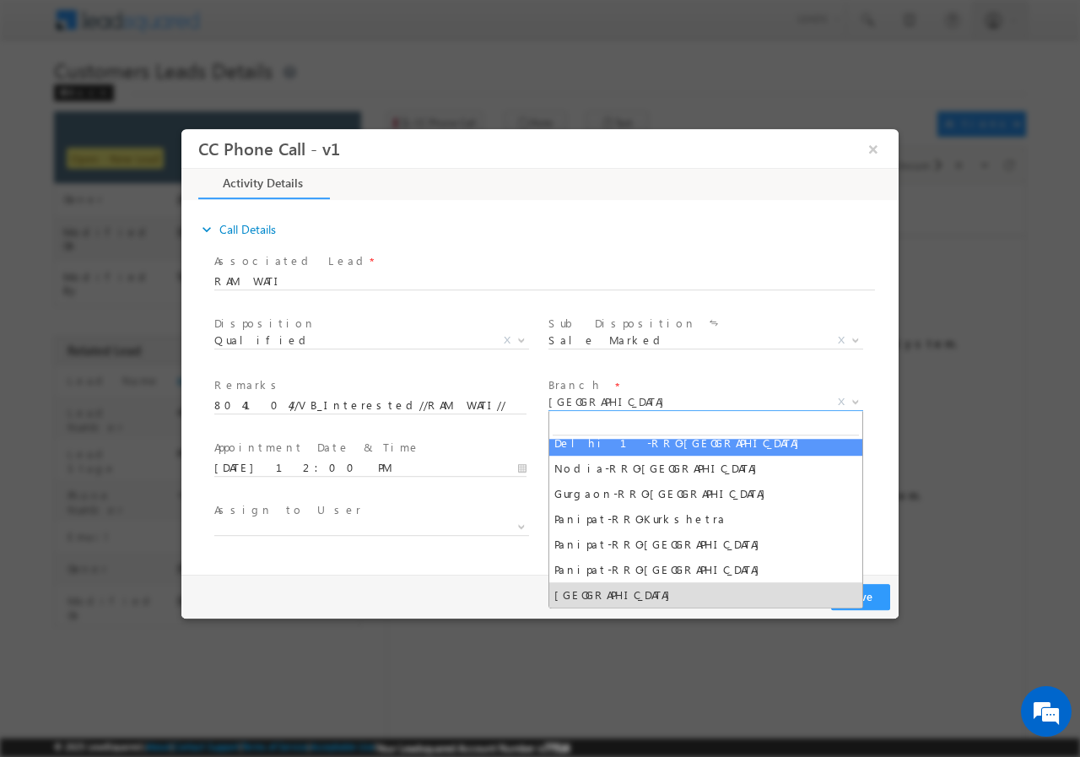
select select "Delhi 1-RRO-[GEOGRAPHIC_DATA]"
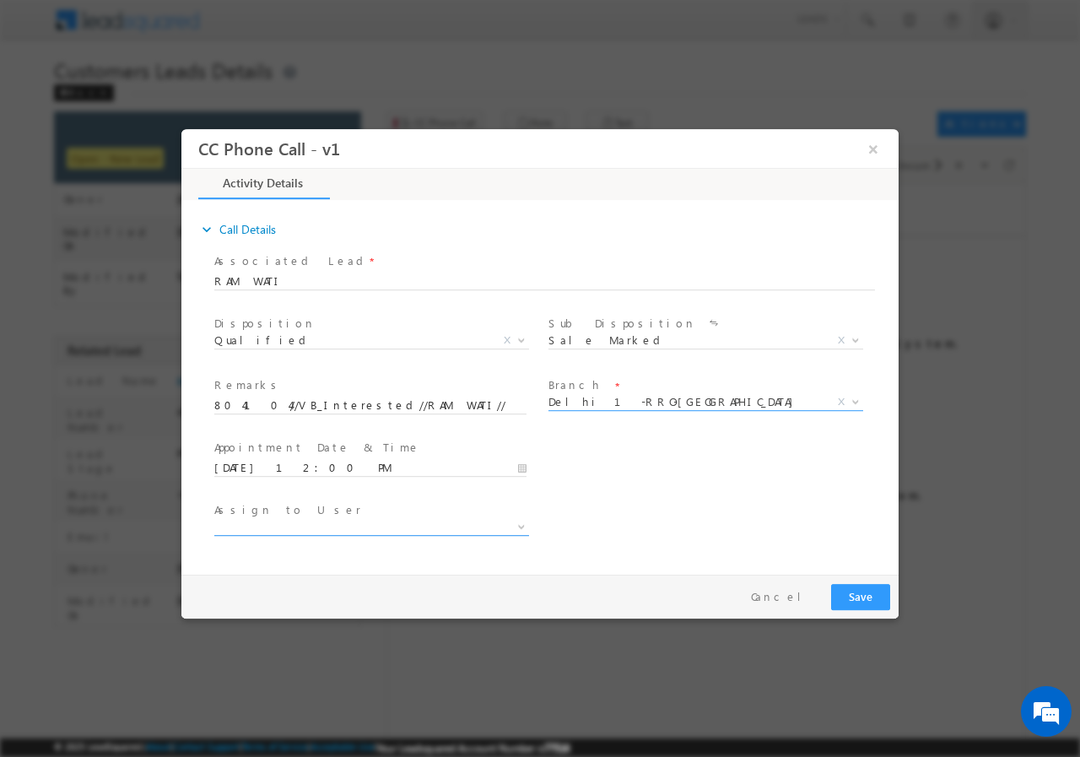
click at [338, 525] on span at bounding box center [371, 526] width 315 height 17
type input "[EMAIL_ADDRESS][DOMAIN_NAME]"
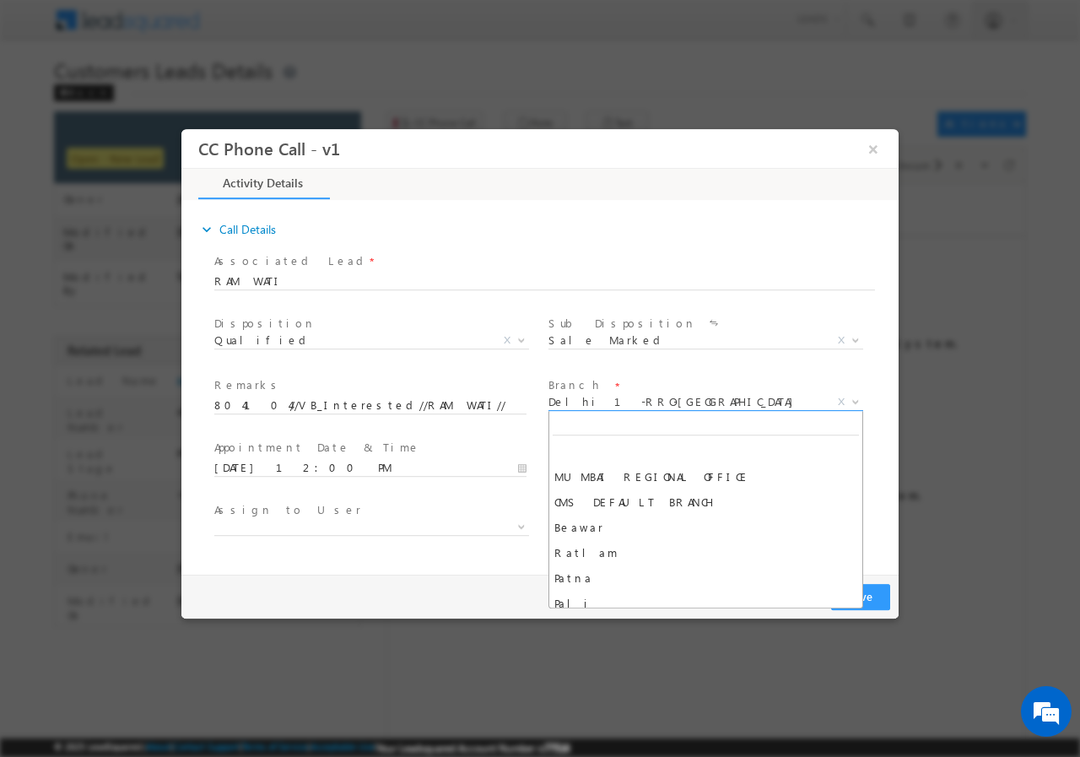
click at [614, 404] on span "Delhi 1-RRO-[GEOGRAPHIC_DATA]" at bounding box center [686, 400] width 274 height 15
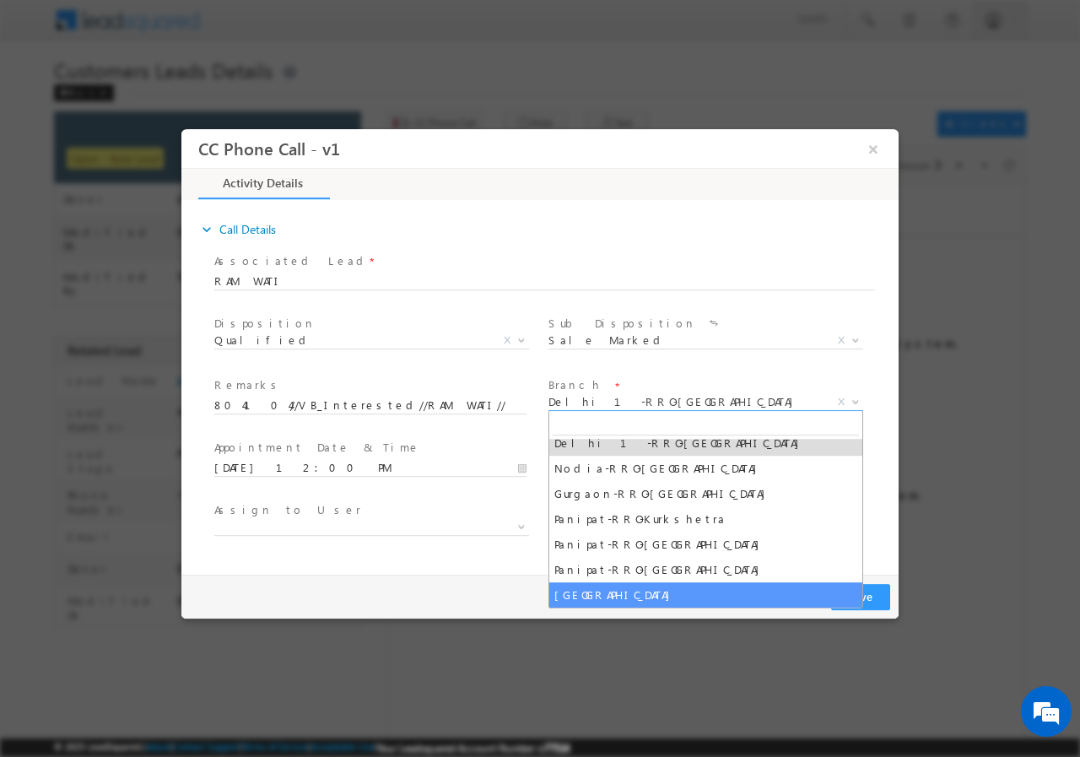
select select "[GEOGRAPHIC_DATA]"
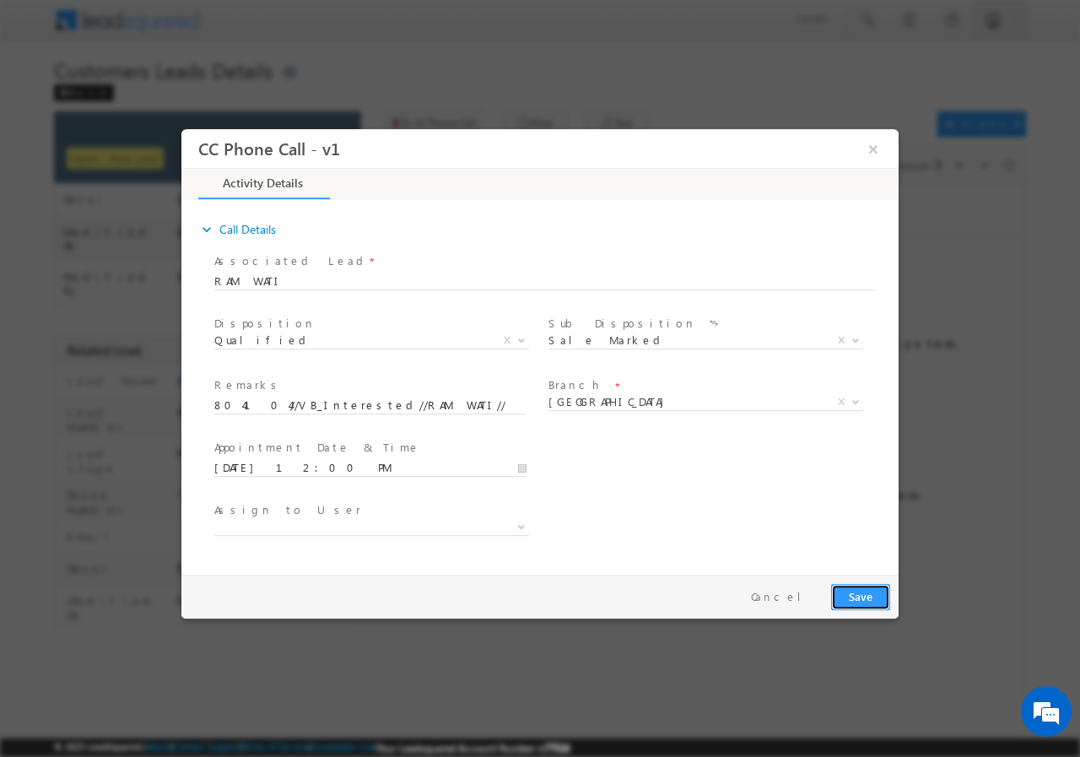
click at [861, 592] on button "Save" at bounding box center [860, 596] width 59 height 26
click at [872, 149] on button "×" at bounding box center [873, 148] width 29 height 31
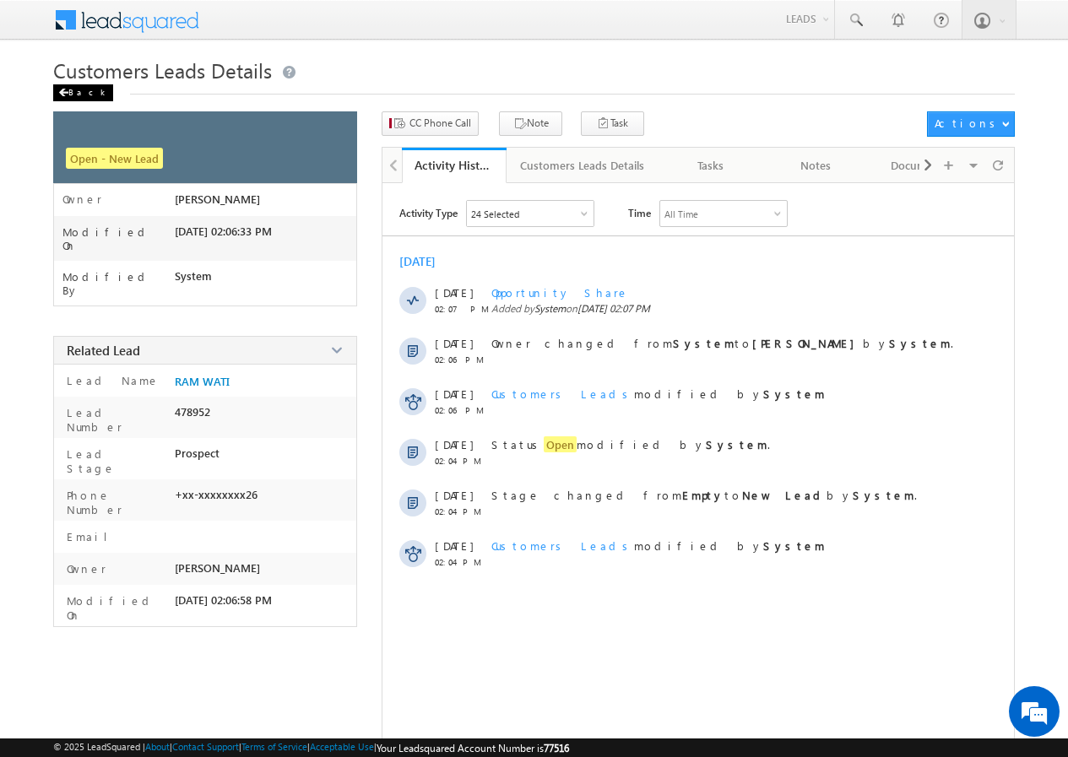
click at [76, 93] on div "Back" at bounding box center [83, 92] width 60 height 17
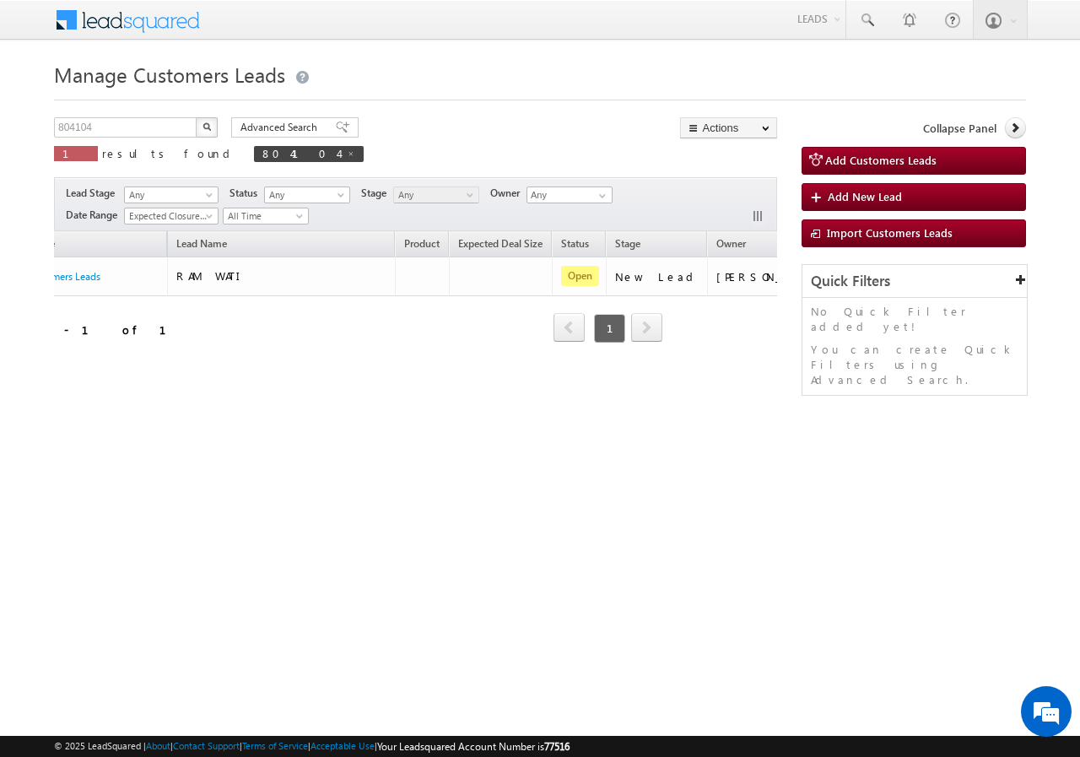
scroll to position [0, 159]
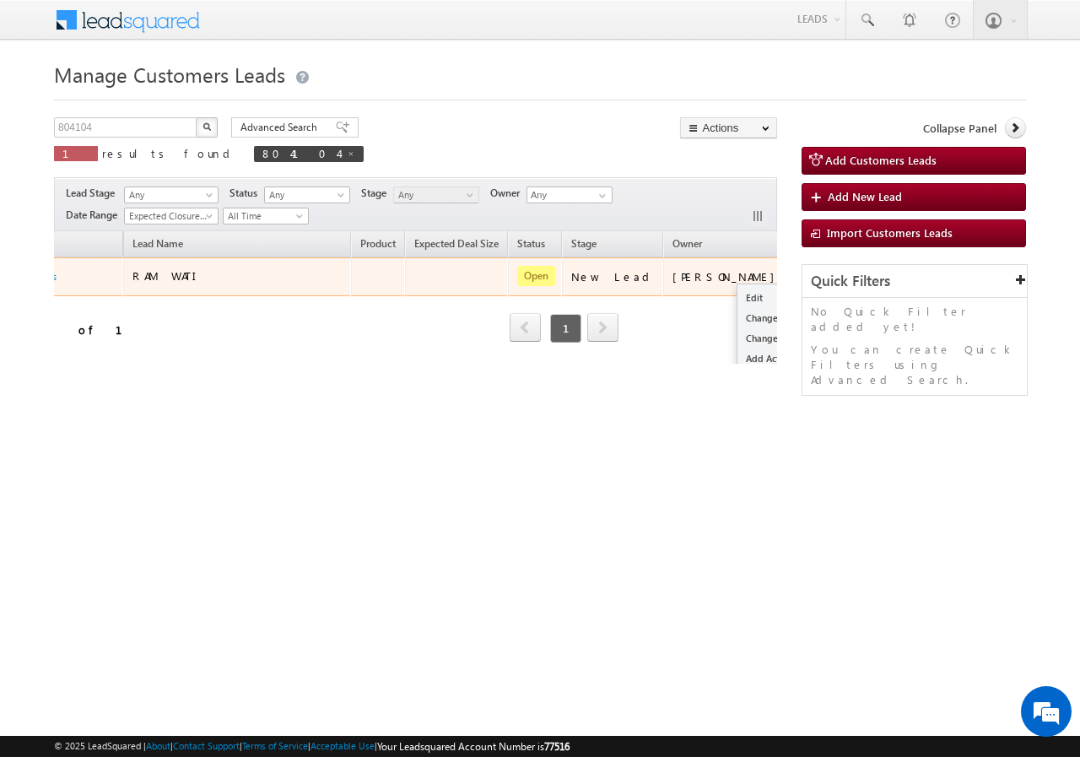
click at [805, 277] on button "button" at bounding box center [813, 276] width 17 height 17
click at [738, 292] on link "Edit" at bounding box center [780, 298] width 84 height 20
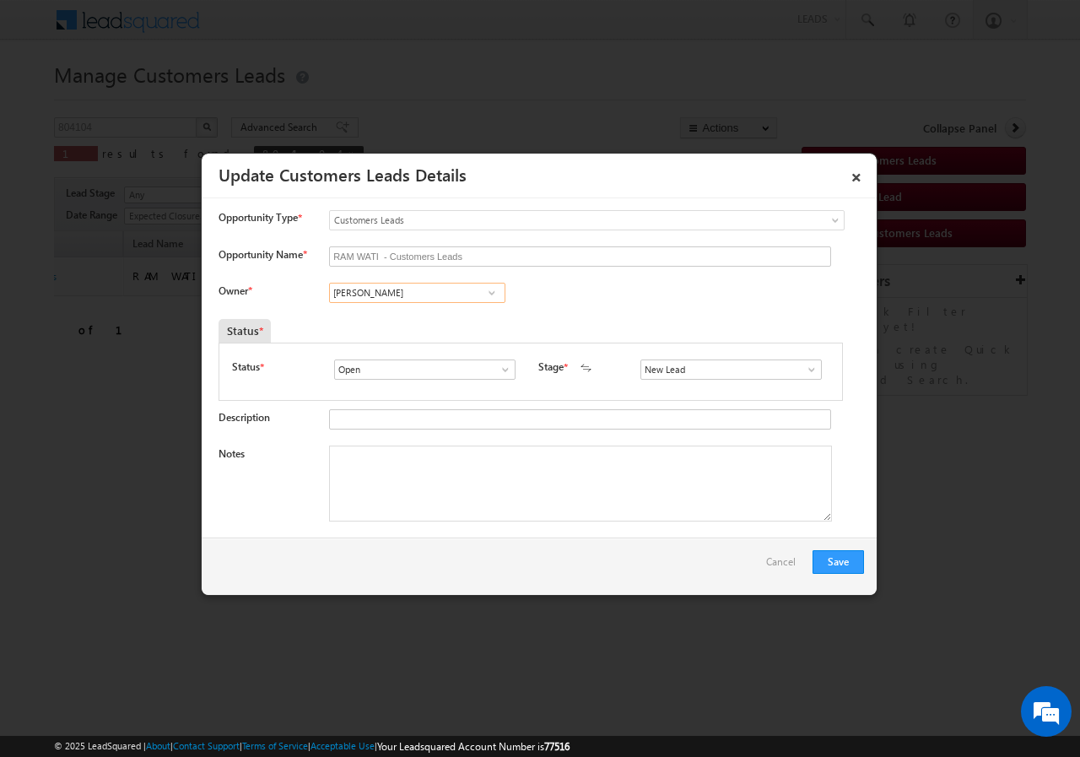
click at [392, 296] on input "[PERSON_NAME]" at bounding box center [417, 293] width 176 height 20
paste input "[EMAIL_ADDRESS][DOMAIN_NAME]"
click at [379, 316] on link "[PERSON_NAME] [PERSON_NAME][EMAIL_ADDRESS][DOMAIN_NAME]" at bounding box center [417, 319] width 176 height 32
type input "[PERSON_NAME]"
click at [412, 464] on textarea "Notes" at bounding box center [580, 484] width 503 height 76
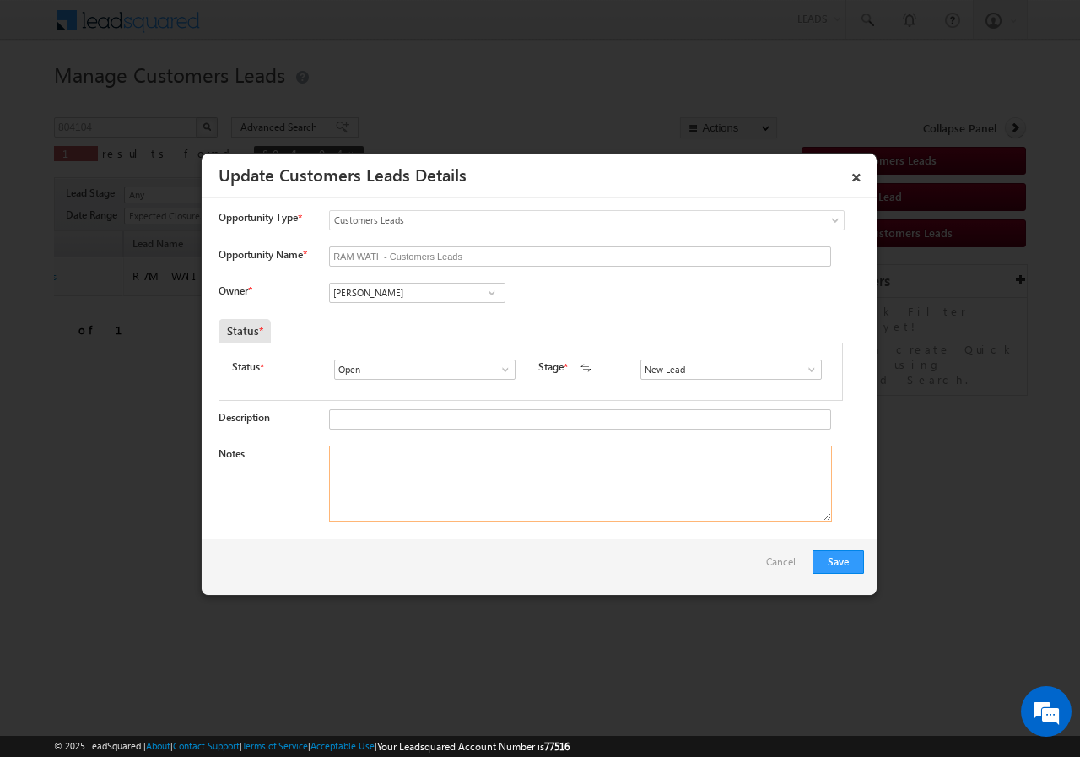
scroll to position [0, 0]
paste textarea "804104//VB_Interested//RAM WATI//9389145926// LAP// pv-21L//Loan req-5L// self …"
type textarea "804104//VB_Interested//RAM WATI//9389145926// LAP// pv-21L//Loan req-5L// self …"
click at [845, 556] on button "Save" at bounding box center [838, 562] width 51 height 24
